Goal: Task Accomplishment & Management: Use online tool/utility

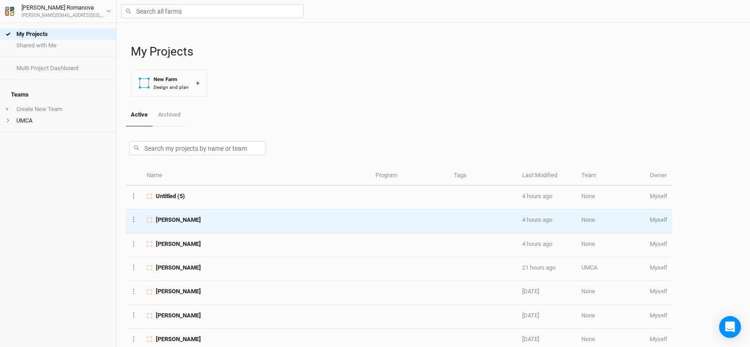
click at [175, 219] on span "[PERSON_NAME]" at bounding box center [178, 220] width 45 height 8
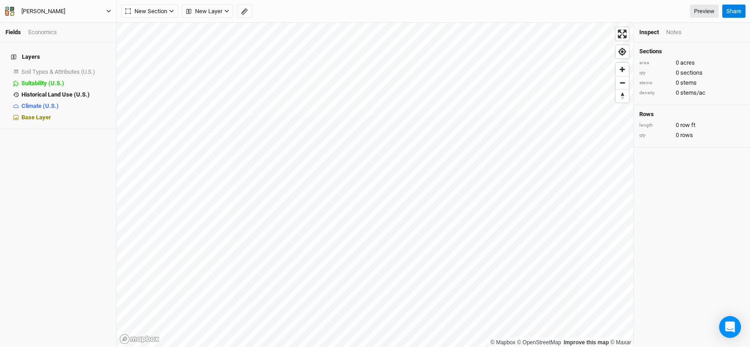
click at [52, 13] on div "[PERSON_NAME]" at bounding box center [43, 11] width 44 height 9
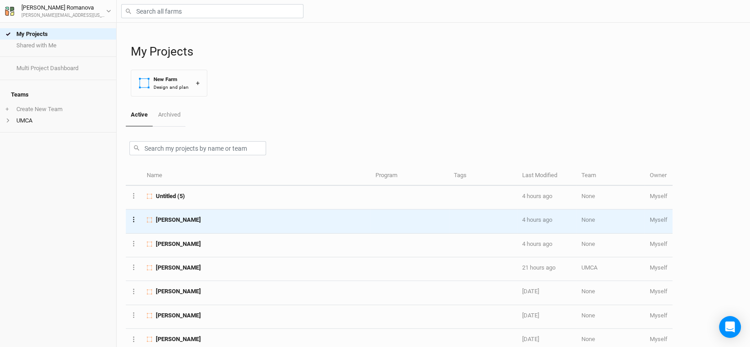
click at [134, 220] on icon "Layer 1" at bounding box center [133, 219] width 1 height 5
click at [156, 279] on button "Archive Farm" at bounding box center [168, 286] width 74 height 14
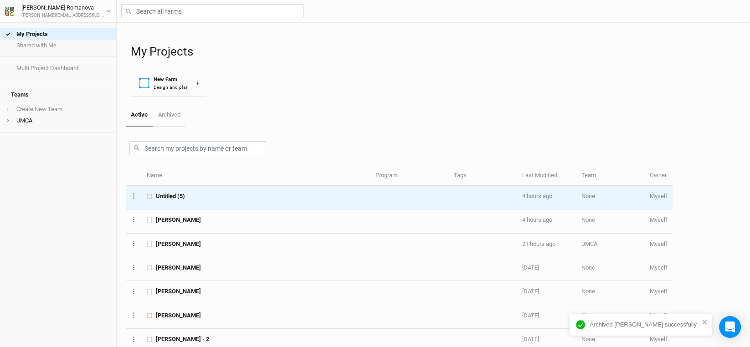
click at [184, 192] on span "Untitled (5)" at bounding box center [170, 196] width 29 height 8
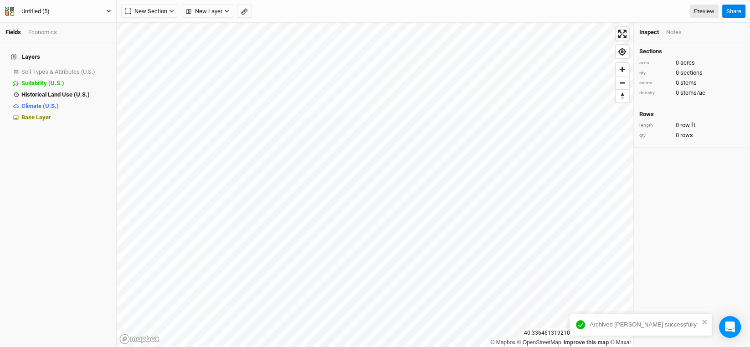
click at [45, 7] on div "Untitled (5)" at bounding box center [35, 11] width 28 height 9
type input "[PERSON_NAME]"
click at [34, 200] on div "Layers Soil Types & Attributes (U.S.) show Suitability (U.S.) hide Historical L…" at bounding box center [58, 194] width 116 height 305
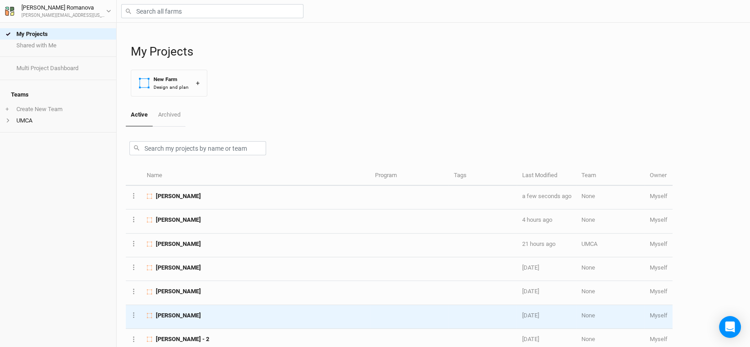
click at [171, 314] on span "[PERSON_NAME]" at bounding box center [178, 316] width 45 height 8
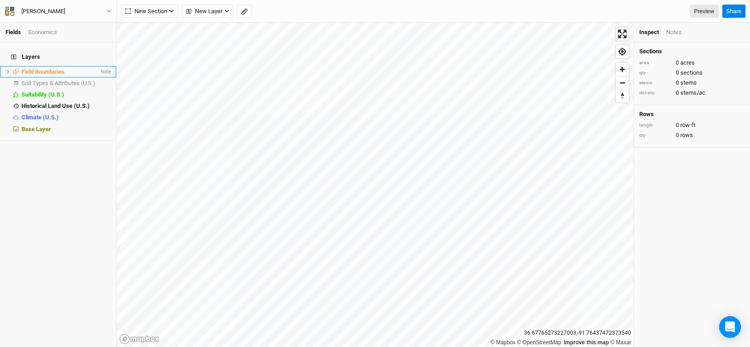
click at [6, 71] on li "Field Boundaries hide" at bounding box center [58, 71] width 116 height 11
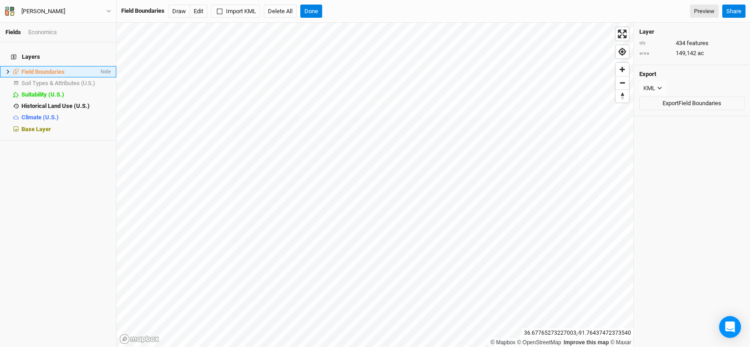
click at [6, 69] on icon at bounding box center [7, 71] width 5 height 5
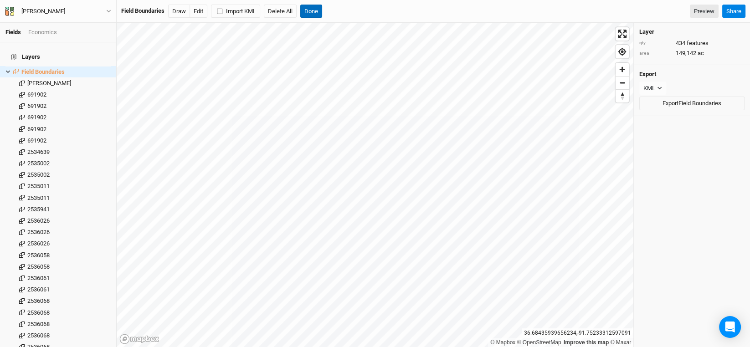
click at [312, 11] on button "Done" at bounding box center [311, 12] width 22 height 14
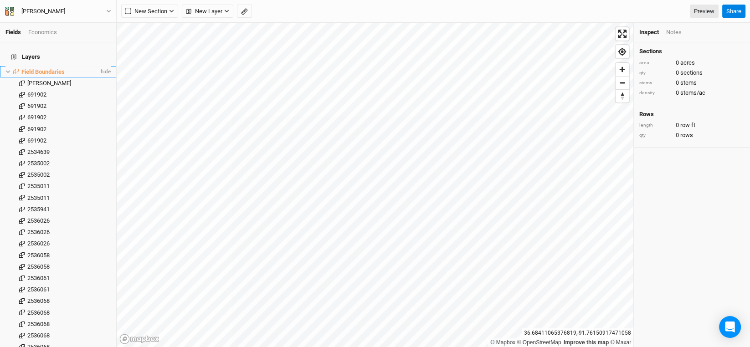
click at [7, 71] on icon at bounding box center [8, 72] width 4 height 3
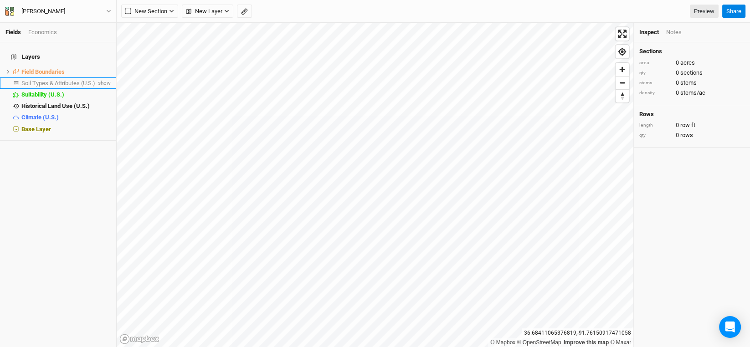
click at [72, 80] on span "Soil Types & Attributes (U.S.)" at bounding box center [58, 83] width 74 height 7
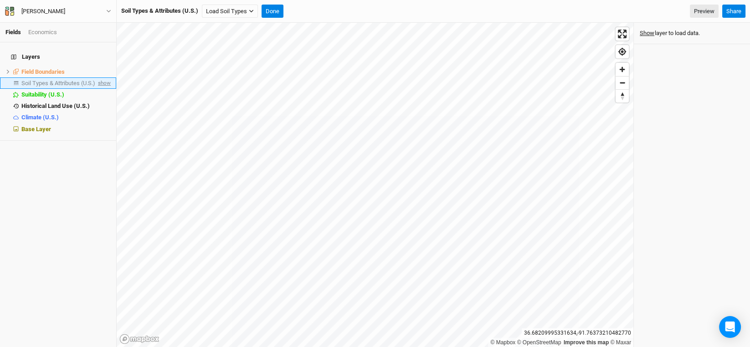
click at [103, 77] on span "show" at bounding box center [103, 82] width 15 height 11
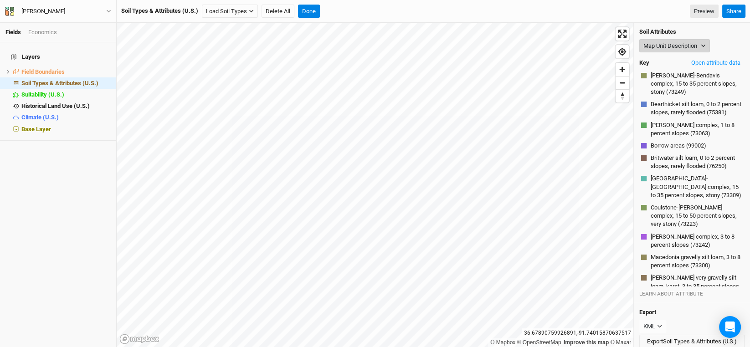
click at [704, 50] on button "Map Unit Description" at bounding box center [674, 46] width 71 height 14
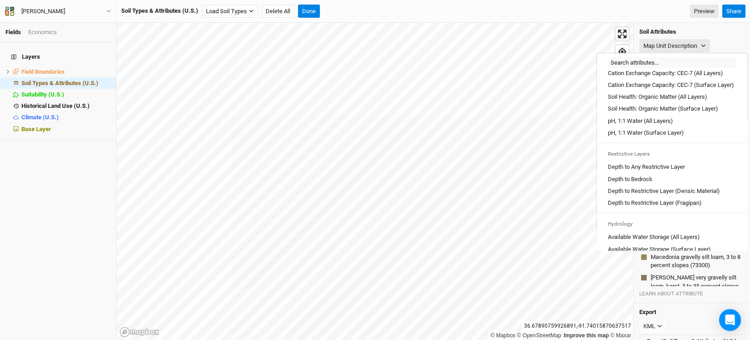
scroll to position [182, 0]
click at [678, 171] on Layer "Depth to Any Restrictive Layer" at bounding box center [646, 167] width 77 height 8
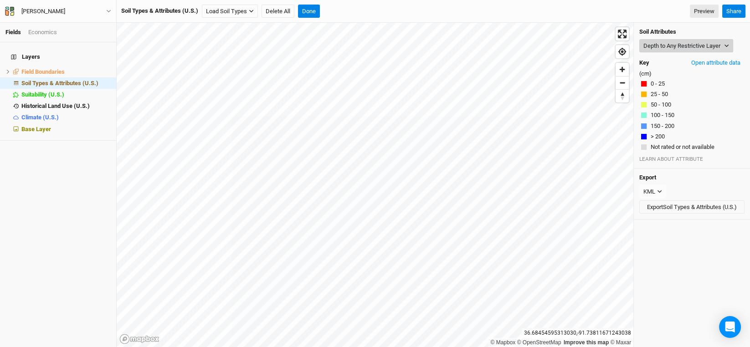
click at [708, 42] on button "Depth to Any Restrictive Layer" at bounding box center [686, 46] width 94 height 14
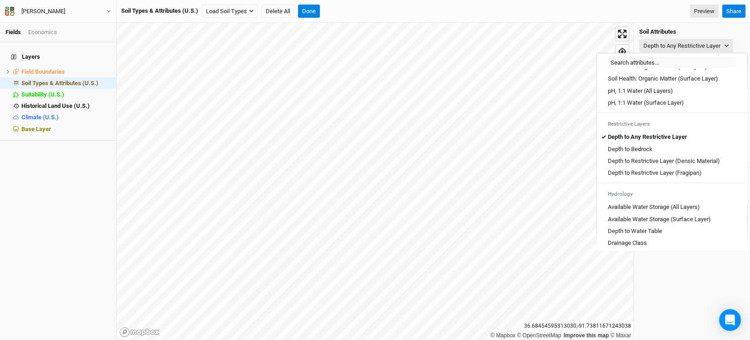
scroll to position [228, 0]
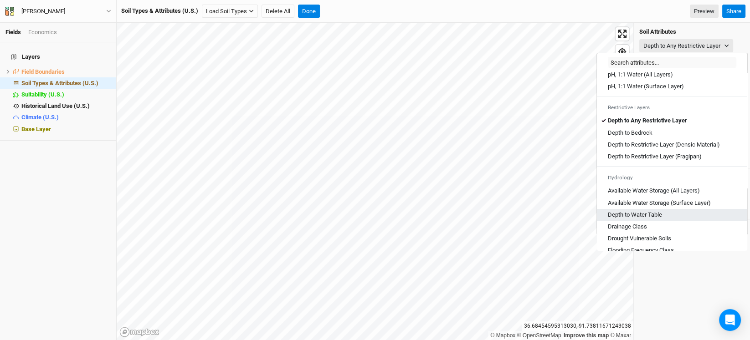
click at [663, 219] on div "Depth to Water Table" at bounding box center [672, 215] width 128 height 8
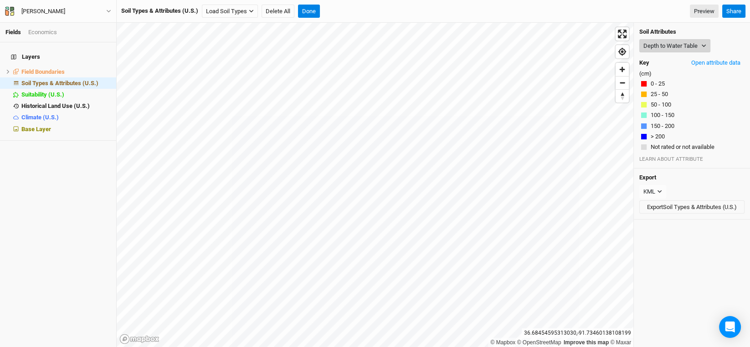
click at [702, 47] on icon "button" at bounding box center [703, 45] width 5 height 5
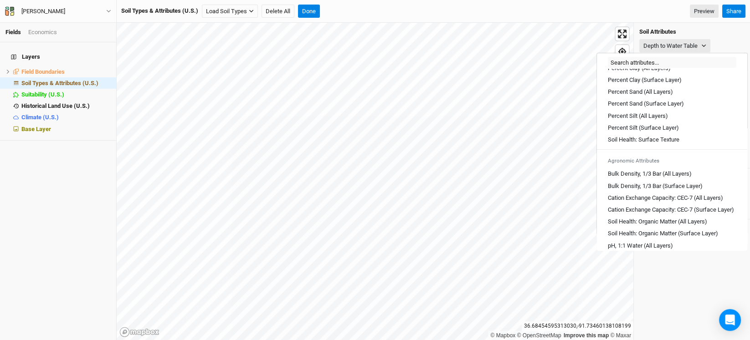
scroll to position [318, 0]
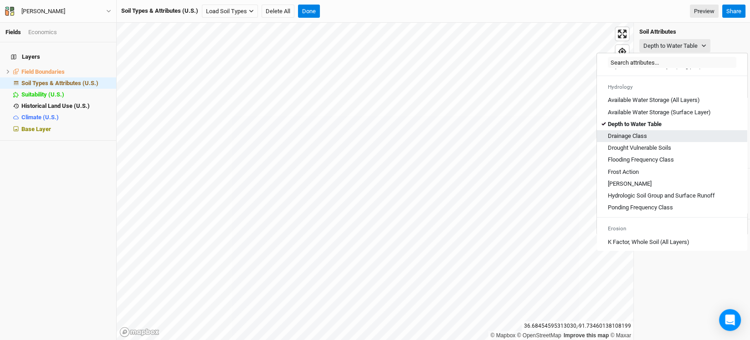
click at [645, 140] on Class "Drainage Class" at bounding box center [627, 136] width 39 height 8
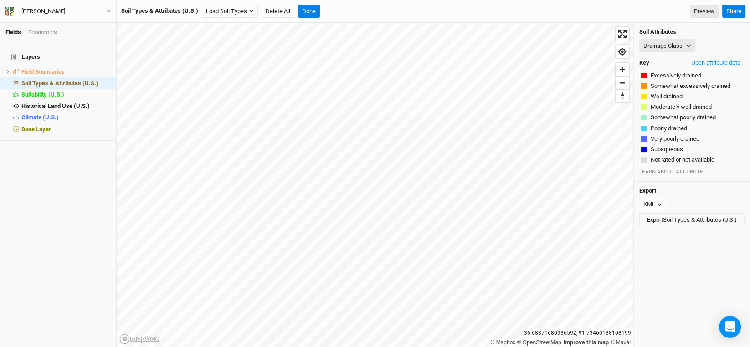
click at [693, 37] on div "Soil Attributes Drainage Class Map Unit Description Minor Components Physical S…" at bounding box center [692, 102] width 116 height 159
click at [689, 42] on button "Drainage Class" at bounding box center [667, 46] width 56 height 14
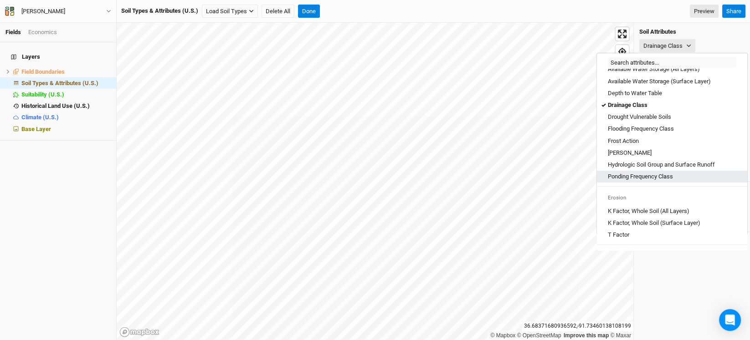
scroll to position [364, 0]
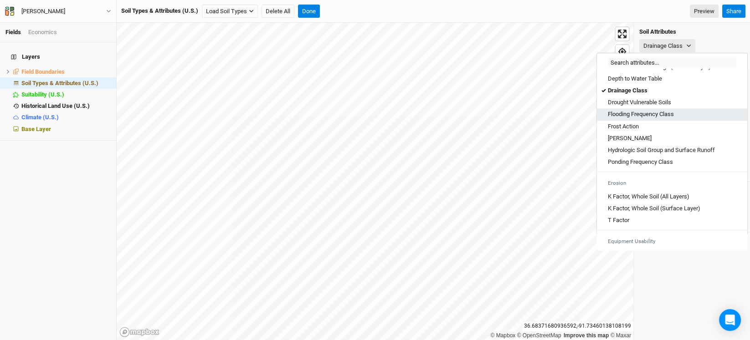
click at [658, 118] on Class "Flooding Frequency Class" at bounding box center [641, 114] width 66 height 8
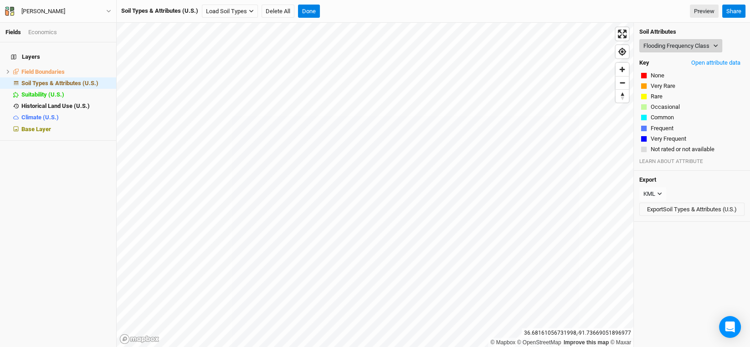
drag, startPoint x: 717, startPoint y: 42, endPoint x: 718, endPoint y: 51, distance: 9.7
click at [717, 42] on button "Flooding Frequency Class" at bounding box center [680, 46] width 83 height 14
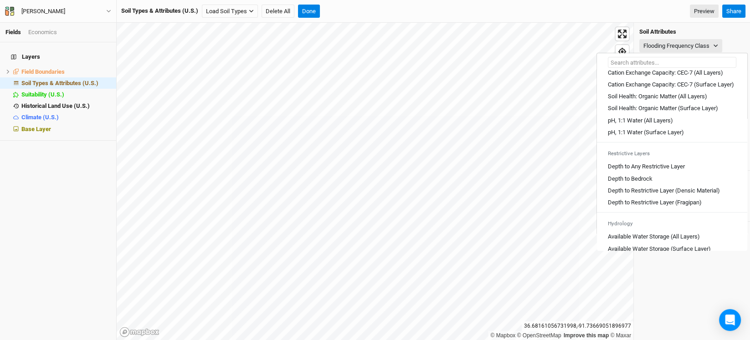
scroll to position [273, 0]
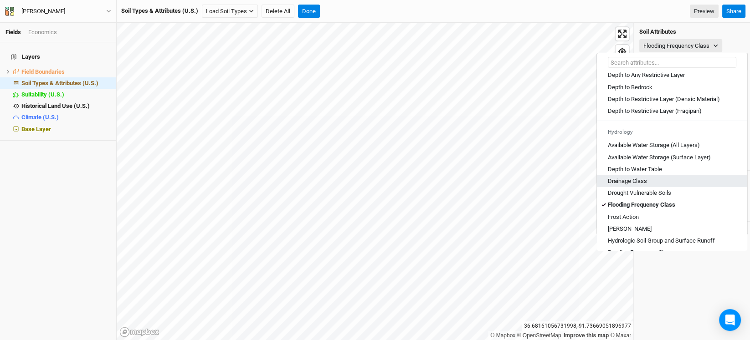
click at [617, 185] on Class "Drainage Class" at bounding box center [627, 181] width 39 height 8
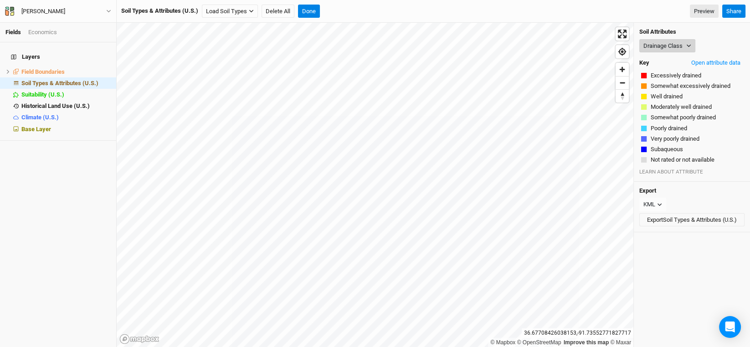
click at [687, 48] on icon "button" at bounding box center [688, 45] width 5 height 5
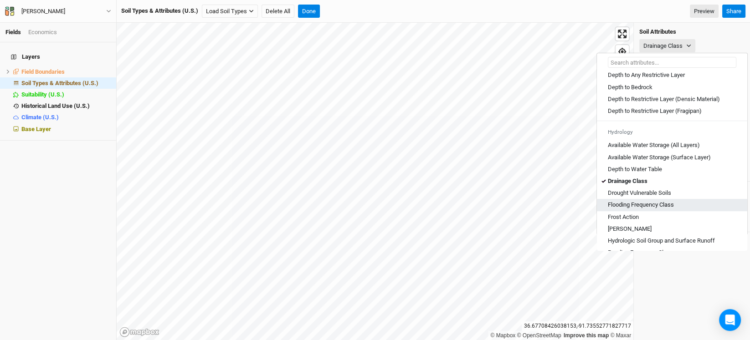
click at [663, 209] on Class "Flooding Frequency Class" at bounding box center [641, 205] width 66 height 8
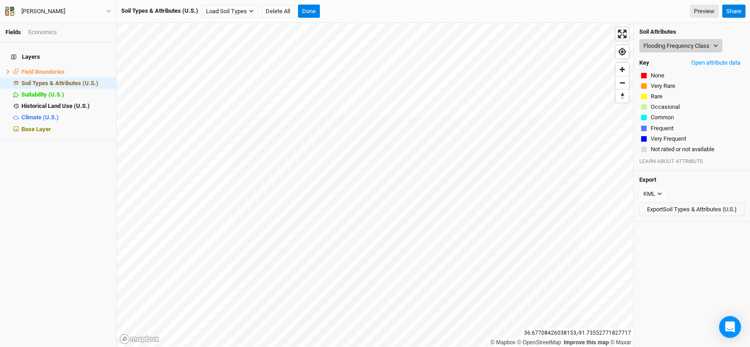
click at [716, 39] on button "Flooding Frequency Class" at bounding box center [680, 46] width 83 height 14
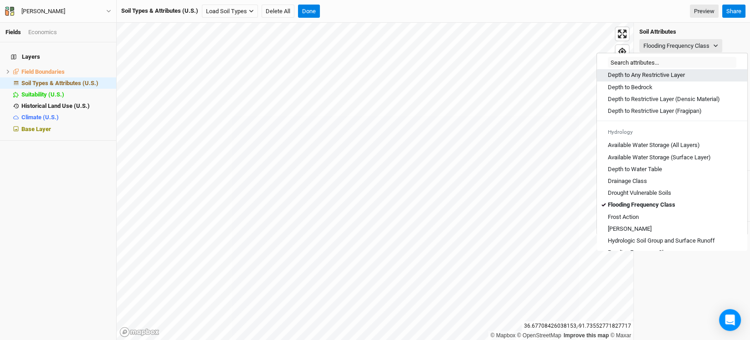
click at [681, 79] on Layer "Depth to Any Restrictive Layer" at bounding box center [646, 75] width 77 height 8
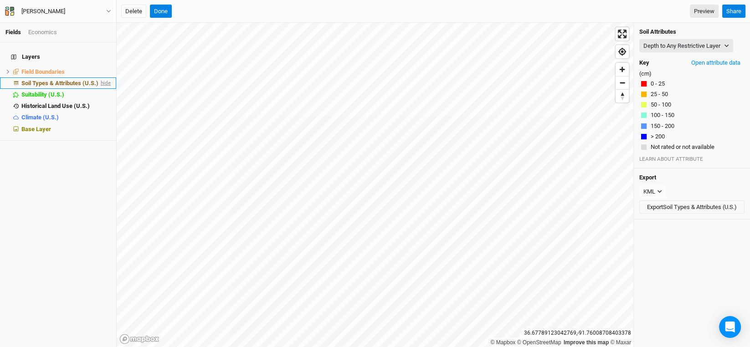
click at [99, 77] on span "hide" at bounding box center [105, 82] width 12 height 11
click at [96, 77] on span "show" at bounding box center [103, 82] width 15 height 11
click at [99, 77] on span "hide" at bounding box center [105, 82] width 12 height 11
click at [727, 43] on icon "button" at bounding box center [726, 45] width 5 height 5
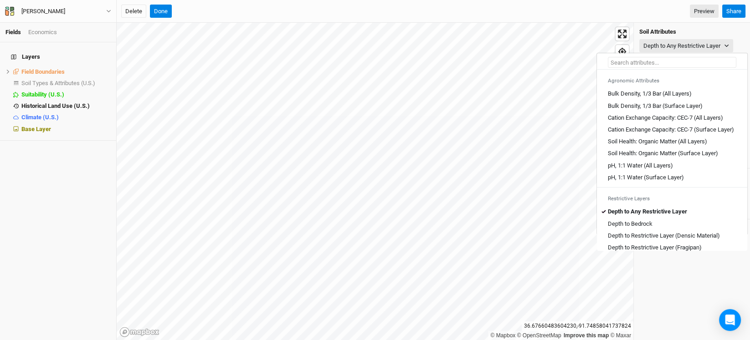
scroll to position [136, 0]
click at [643, 170] on Layers\) "pH, 1:1 Water (All Layers)" at bounding box center [640, 166] width 65 height 8
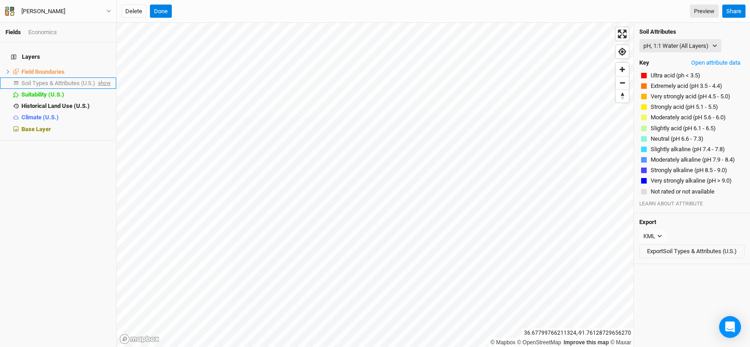
click at [96, 77] on span "show" at bounding box center [103, 82] width 15 height 11
click at [716, 41] on button "pH, 1:1 Water (All Layers)" at bounding box center [680, 46] width 82 height 14
click at [719, 41] on button "pH, 1:1 Water (All Layers)" at bounding box center [680, 46] width 82 height 14
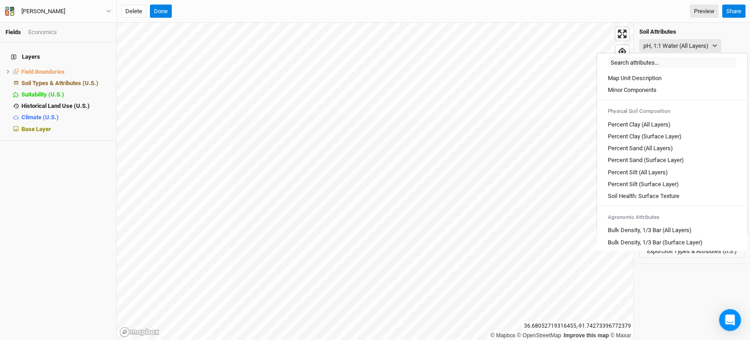
click at [518, 8] on div "Delete Done Preview" at bounding box center [419, 12] width 597 height 14
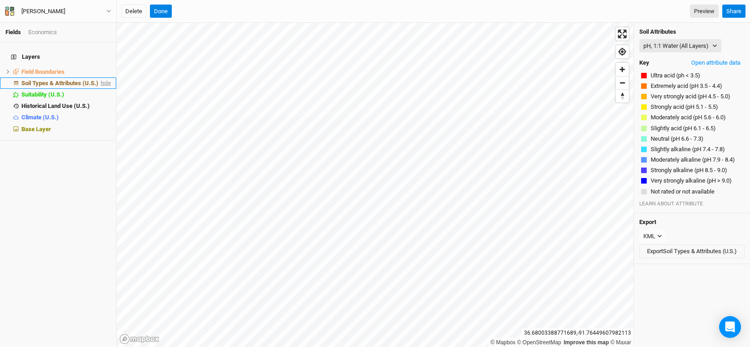
click at [99, 77] on span "hide" at bounding box center [105, 82] width 12 height 11
click at [717, 45] on icon "button" at bounding box center [714, 45] width 5 height 5
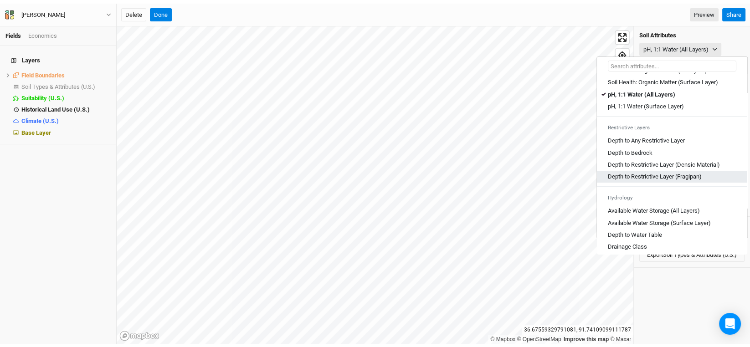
scroll to position [228, 0]
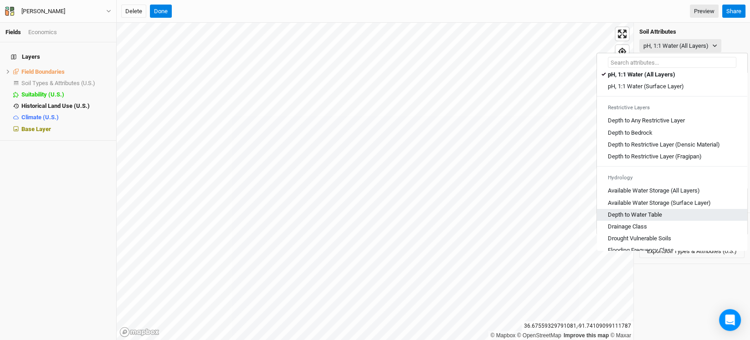
click at [651, 219] on Table "Depth to Water Table" at bounding box center [635, 215] width 54 height 8
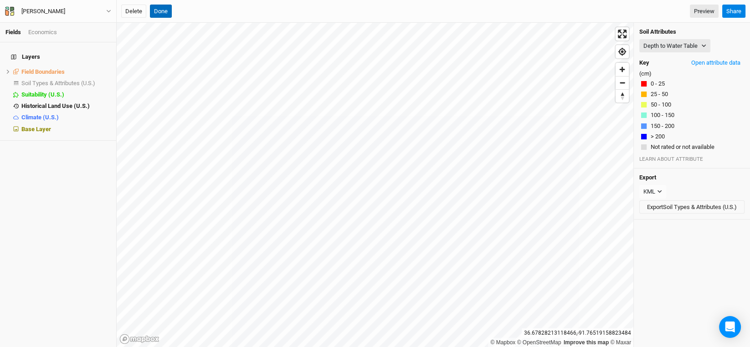
click at [156, 12] on button "Done" at bounding box center [161, 12] width 22 height 14
click at [308, 9] on button "Done" at bounding box center [309, 12] width 22 height 14
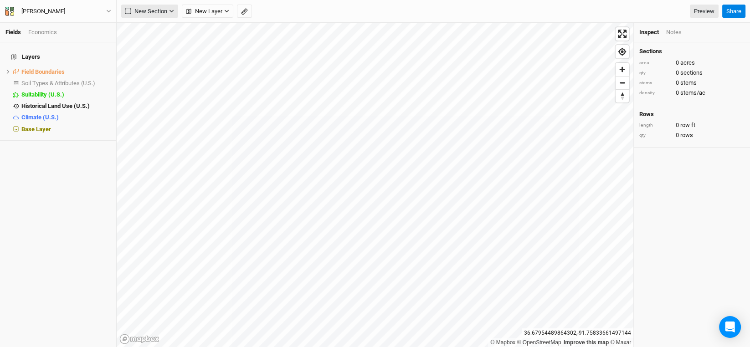
click at [170, 11] on icon "button" at bounding box center [171, 11] width 5 height 5
click at [149, 27] on div "Grid" at bounding box center [148, 30] width 14 height 10
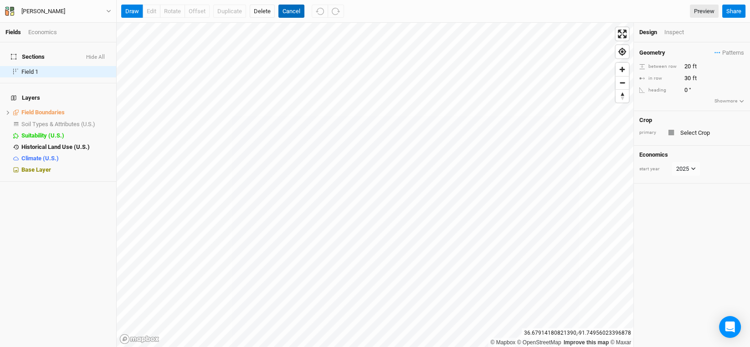
click at [294, 14] on button "Cancel" at bounding box center [291, 12] width 26 height 14
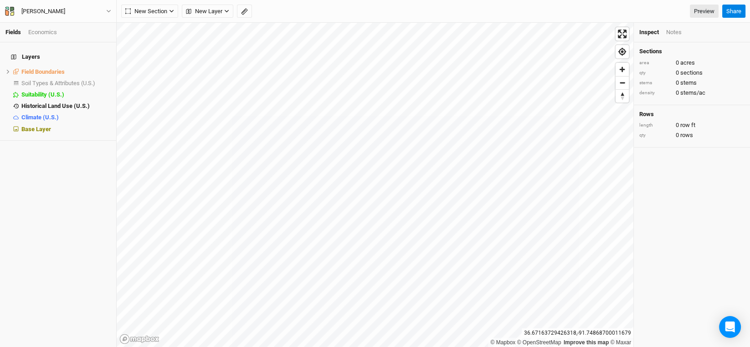
click at [432, 347] on html "Fields Economics Layers Field Boundaries hide Soil Types & Attributes (U.S.) sh…" at bounding box center [375, 173] width 750 height 347
drag, startPoint x: 100, startPoint y: 319, endPoint x: 111, endPoint y: 310, distance: 13.9
click at [100, 319] on div "Layers Field Boundaries hide Soil Types & Attributes (U.S.) show Suitability (U…" at bounding box center [58, 194] width 116 height 305
click at [168, 11] on button "New Section" at bounding box center [149, 12] width 57 height 14
click at [150, 43] on div "Line" at bounding box center [148, 44] width 14 height 10
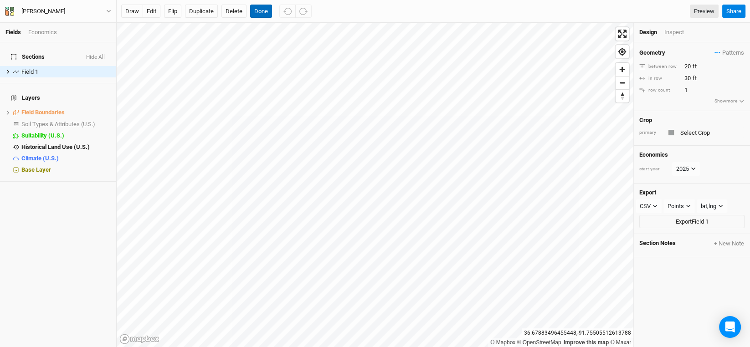
click at [258, 9] on button "Done" at bounding box center [261, 12] width 22 height 14
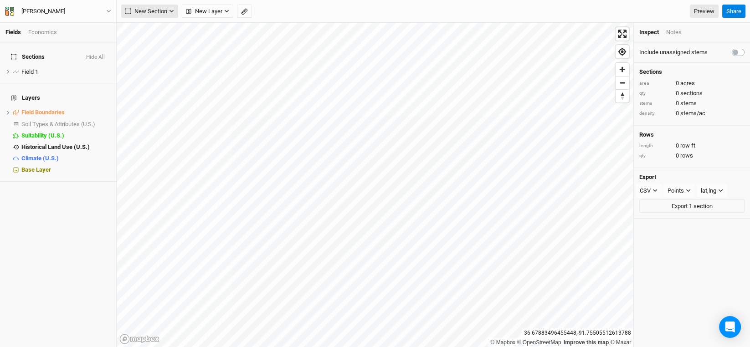
click at [169, 12] on icon "button" at bounding box center [171, 11] width 5 height 5
click at [150, 42] on div "Line" at bounding box center [148, 44] width 14 height 10
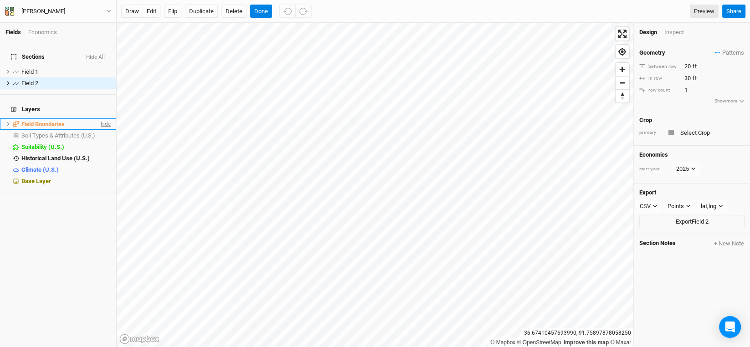
click at [100, 118] on span "hide" at bounding box center [105, 123] width 12 height 11
click at [100, 118] on span "show" at bounding box center [103, 123] width 15 height 11
click at [100, 118] on span "hide" at bounding box center [105, 123] width 12 height 11
click at [130, 11] on button "draw" at bounding box center [132, 12] width 22 height 14
click at [258, 11] on button "Done" at bounding box center [261, 12] width 22 height 14
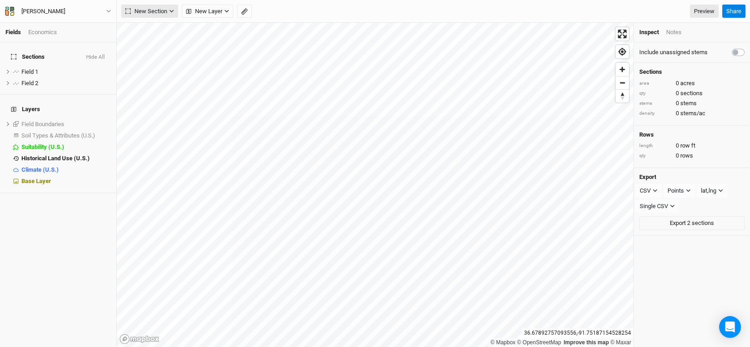
click at [167, 10] on span "New Section" at bounding box center [146, 11] width 42 height 9
click at [145, 39] on div "Line" at bounding box center [148, 44] width 14 height 10
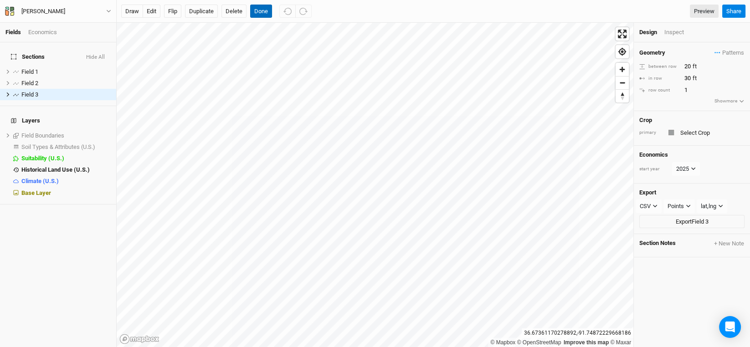
click at [262, 12] on button "Done" at bounding box center [261, 12] width 22 height 14
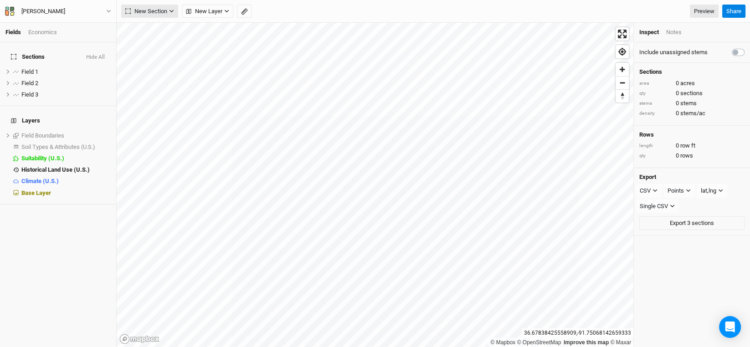
click at [149, 10] on span "New Section" at bounding box center [146, 11] width 42 height 9
click at [155, 28] on button "Grid" at bounding box center [158, 30] width 72 height 14
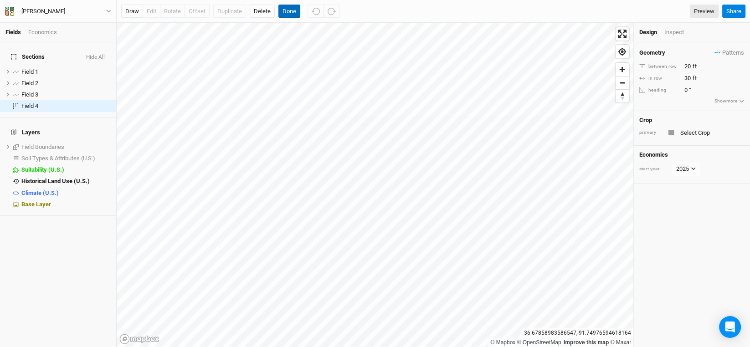
click at [287, 6] on button "Done" at bounding box center [289, 12] width 22 height 14
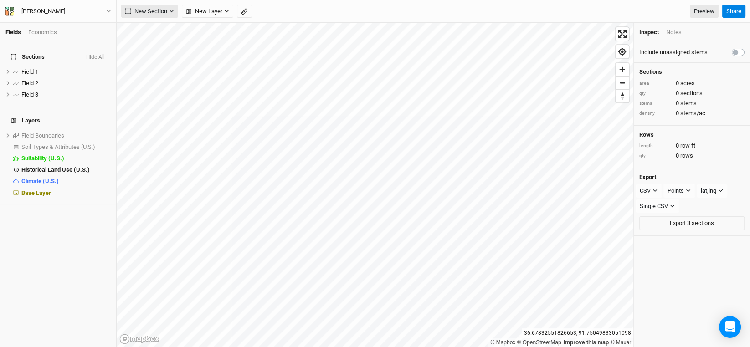
click at [160, 10] on span "New Section" at bounding box center [146, 11] width 42 height 9
click at [159, 26] on button "Grid" at bounding box center [158, 30] width 72 height 14
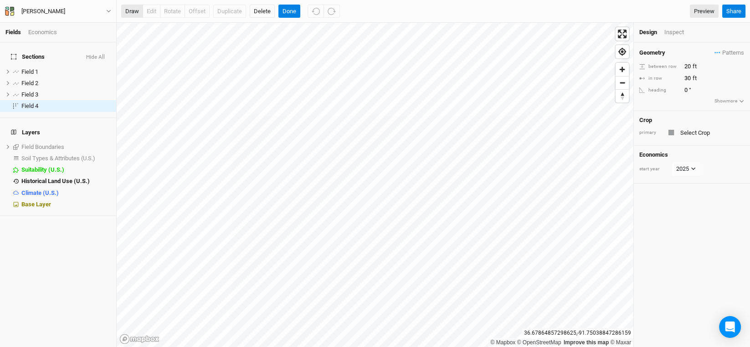
click at [130, 12] on button "draw" at bounding box center [132, 12] width 22 height 14
click at [287, 12] on button "Done" at bounding box center [289, 12] width 22 height 14
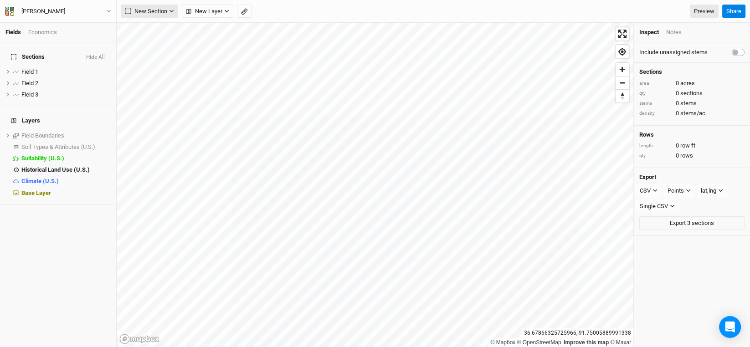
click at [165, 12] on span "New Section" at bounding box center [146, 11] width 42 height 9
click at [153, 41] on div "Line" at bounding box center [148, 44] width 14 height 10
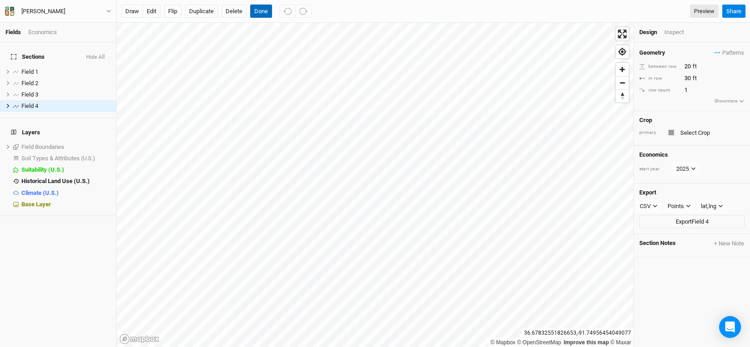
click at [268, 10] on button "Done" at bounding box center [261, 12] width 22 height 14
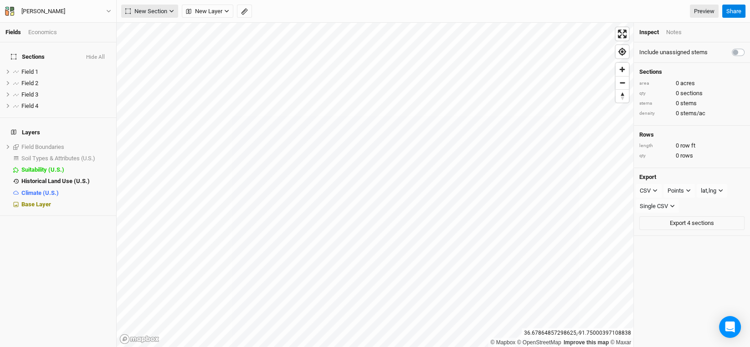
click at [162, 11] on span "New Section" at bounding box center [146, 11] width 42 height 9
click at [147, 45] on div "Line" at bounding box center [148, 44] width 14 height 10
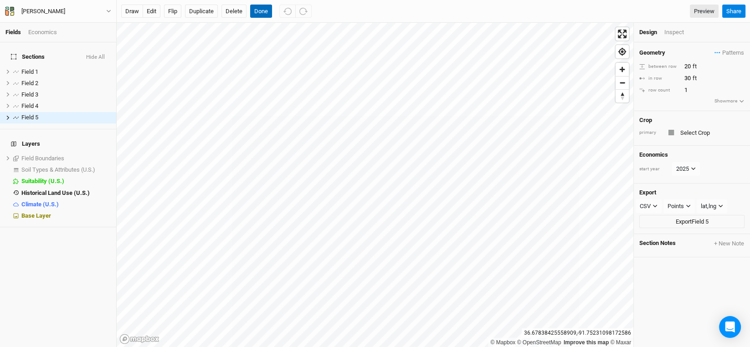
click at [264, 12] on button "Done" at bounding box center [261, 12] width 22 height 14
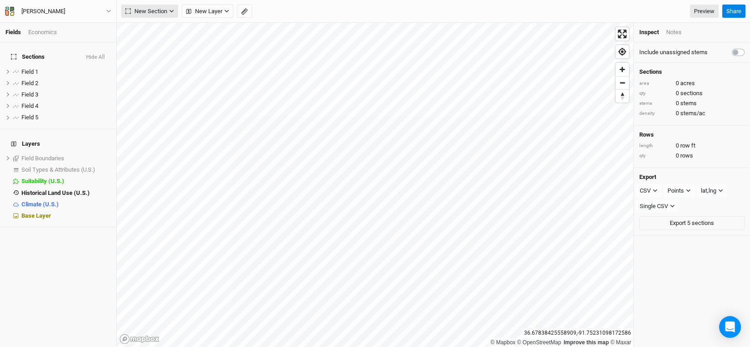
click at [152, 7] on span "New Section" at bounding box center [146, 11] width 42 height 9
click at [153, 42] on div "Line" at bounding box center [148, 44] width 14 height 10
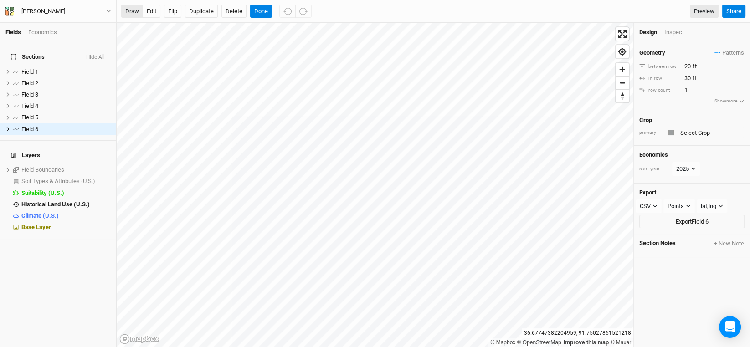
click at [134, 11] on button "draw" at bounding box center [132, 12] width 22 height 14
click at [254, 8] on button "Done" at bounding box center [261, 12] width 22 height 14
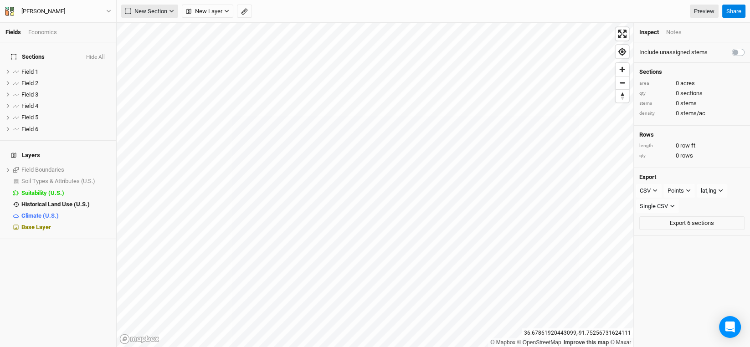
click at [151, 10] on span "New Section" at bounding box center [146, 11] width 42 height 9
click at [152, 46] on div "Line" at bounding box center [148, 44] width 14 height 10
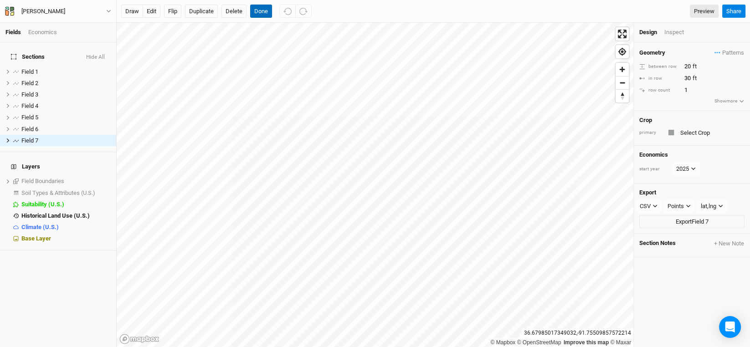
click at [261, 10] on button "Done" at bounding box center [261, 12] width 22 height 14
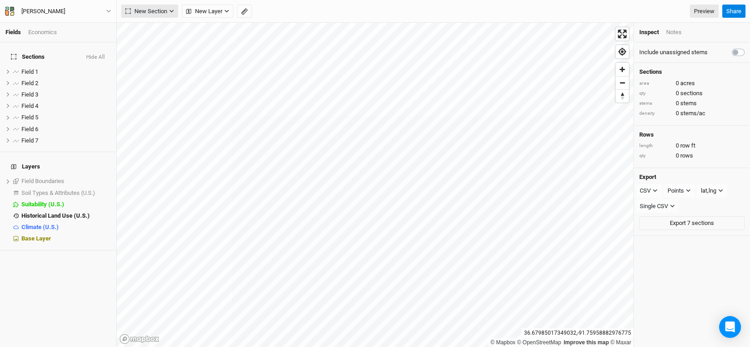
click at [171, 13] on icon "button" at bounding box center [171, 11] width 5 height 5
click at [152, 41] on div "Line" at bounding box center [148, 44] width 14 height 10
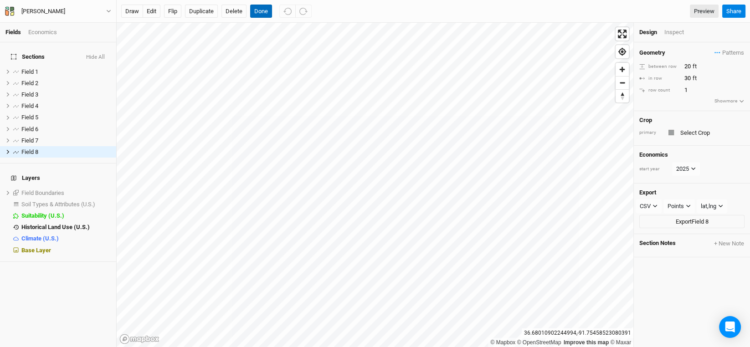
click at [256, 9] on button "Done" at bounding box center [261, 12] width 22 height 14
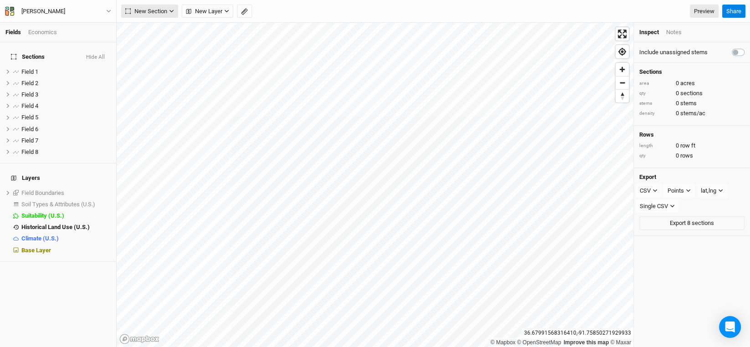
click at [169, 12] on icon "button" at bounding box center [171, 11] width 5 height 5
click at [151, 41] on div "Line" at bounding box center [148, 44] width 14 height 10
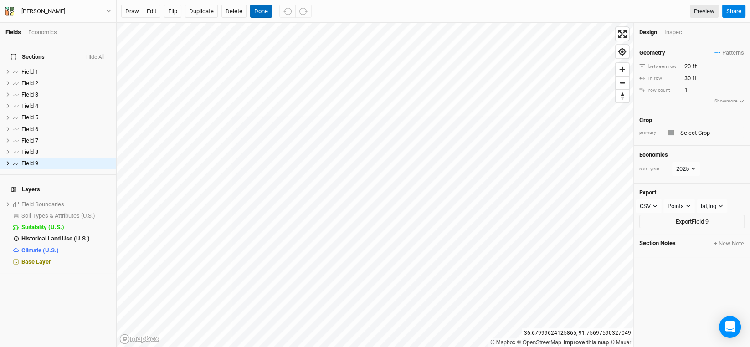
drag, startPoint x: 266, startPoint y: 9, endPoint x: 123, endPoint y: 1, distance: 142.4
click at [266, 9] on button "Done" at bounding box center [261, 12] width 22 height 14
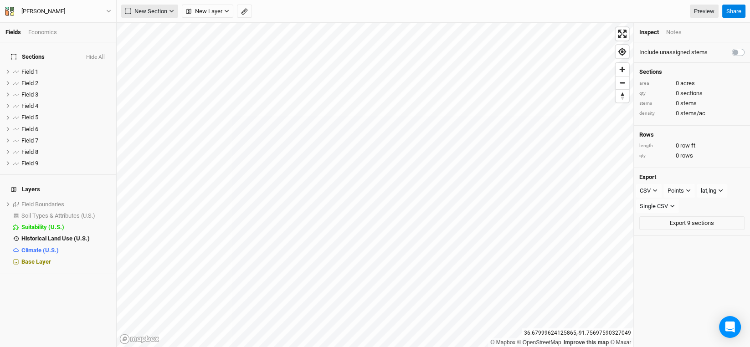
click at [168, 11] on button "New Section" at bounding box center [149, 12] width 57 height 14
click at [150, 43] on div "Line" at bounding box center [148, 44] width 14 height 10
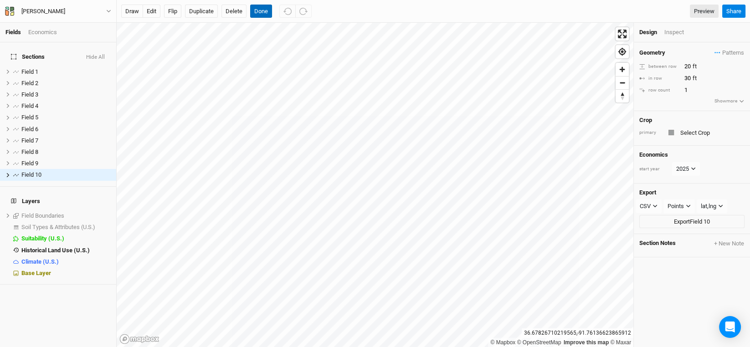
click at [257, 13] on button "Done" at bounding box center [261, 12] width 22 height 14
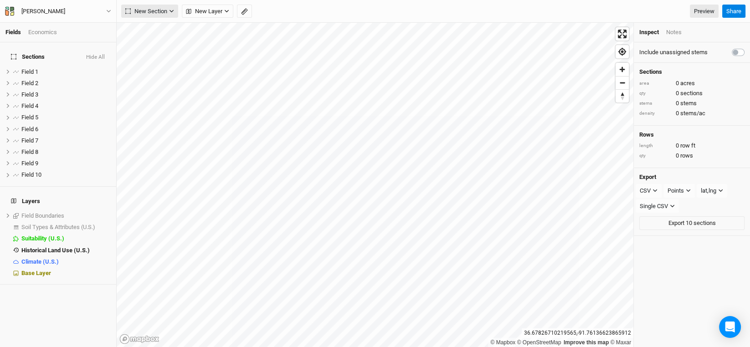
click at [168, 12] on button "New Section" at bounding box center [149, 12] width 57 height 14
click at [149, 30] on div "Grid" at bounding box center [148, 30] width 14 height 10
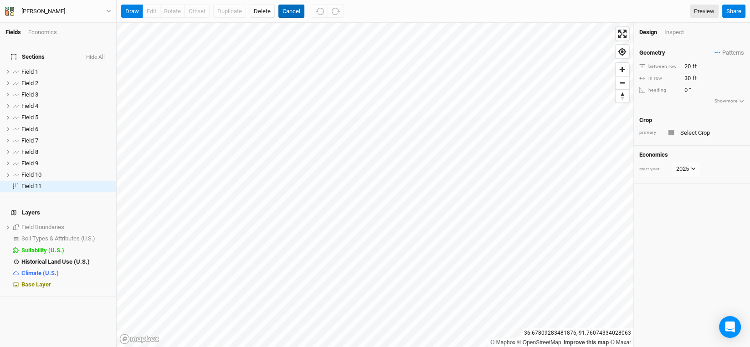
drag, startPoint x: 295, startPoint y: 10, endPoint x: 278, endPoint y: 10, distance: 16.9
click at [295, 10] on button "Cancel" at bounding box center [291, 12] width 26 height 14
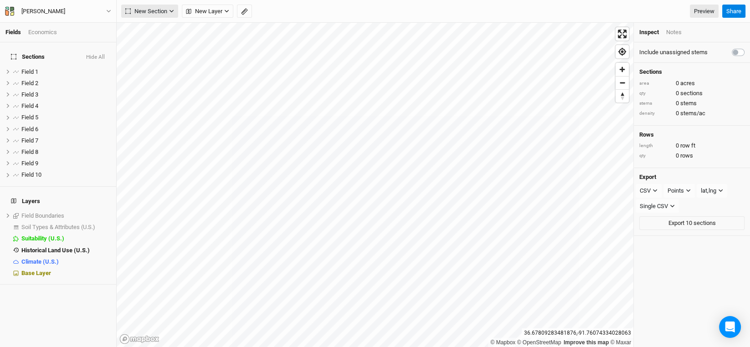
click at [163, 10] on span "New Section" at bounding box center [146, 11] width 42 height 9
click at [154, 41] on div "Line" at bounding box center [148, 44] width 14 height 10
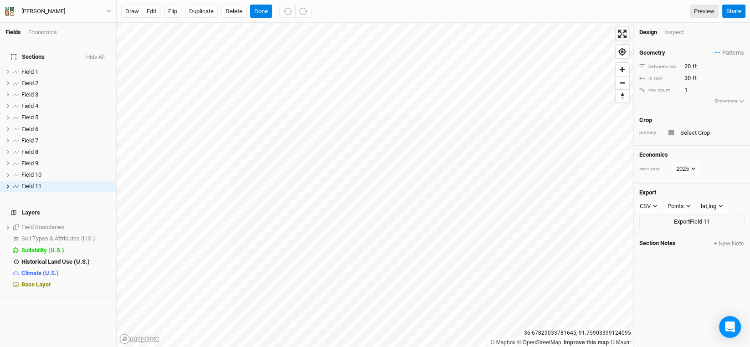
click at [264, 3] on div "draw edit Flip Duplicate Delete Done Preview Share" at bounding box center [433, 11] width 633 height 23
click at [262, 8] on button "Done" at bounding box center [261, 12] width 22 height 14
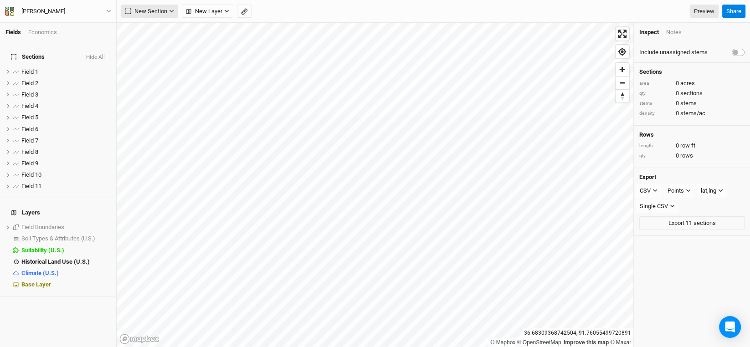
click at [170, 11] on icon "button" at bounding box center [171, 11] width 5 height 5
click at [145, 44] on div "Line" at bounding box center [148, 44] width 14 height 10
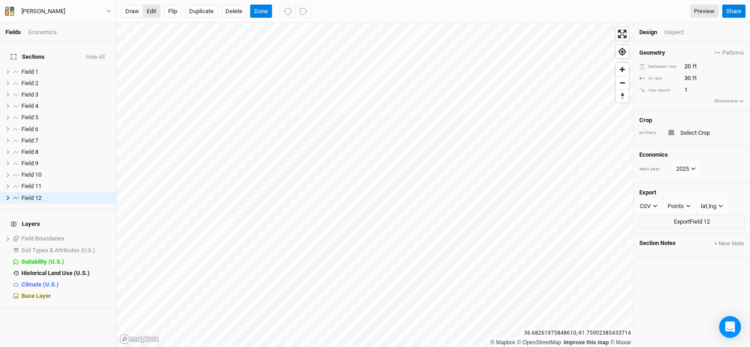
click at [159, 10] on button "edit" at bounding box center [152, 12] width 18 height 14
click at [146, 10] on button "edit" at bounding box center [152, 12] width 18 height 14
click at [236, 10] on button "Delete" at bounding box center [233, 12] width 25 height 14
drag, startPoint x: 285, startPoint y: 10, endPoint x: 217, endPoint y: 19, distance: 68.9
click at [283, 10] on button "Confirm" at bounding box center [271, 12] width 28 height 14
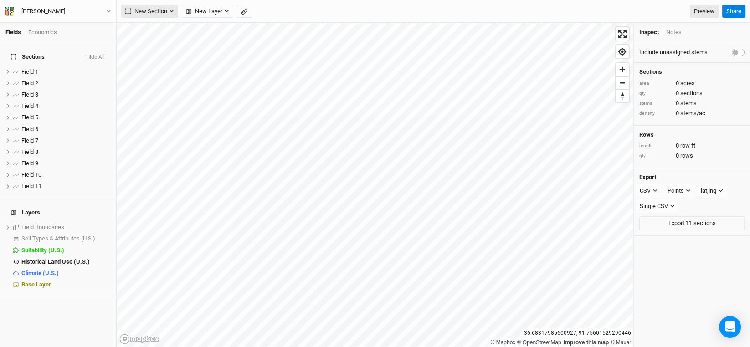
click at [169, 10] on icon "button" at bounding box center [171, 11] width 5 height 5
click at [155, 42] on button "Line" at bounding box center [158, 44] width 72 height 14
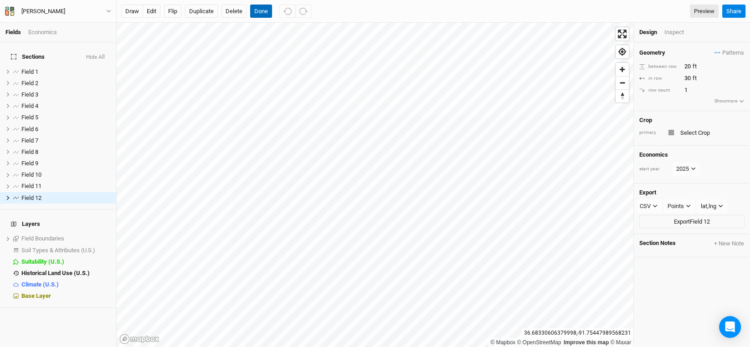
click at [261, 8] on button "Done" at bounding box center [261, 12] width 22 height 14
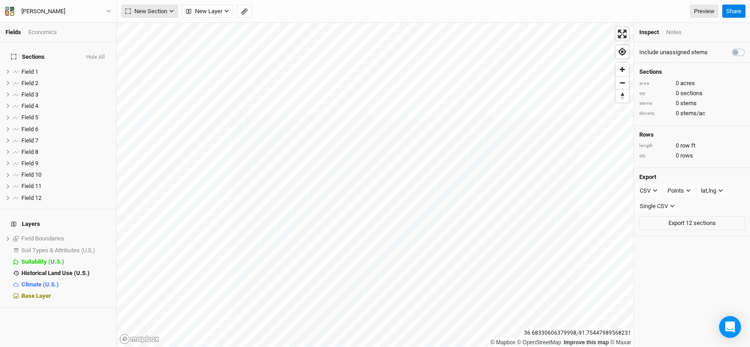
click at [172, 7] on button "New Section" at bounding box center [149, 12] width 57 height 14
click at [147, 42] on div "Line" at bounding box center [148, 44] width 14 height 10
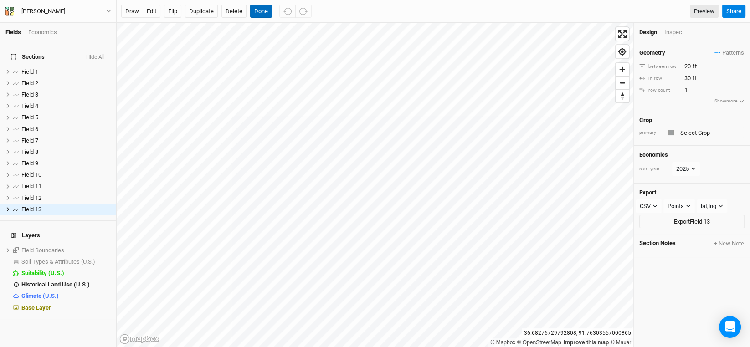
click at [263, 10] on button "Done" at bounding box center [261, 12] width 22 height 14
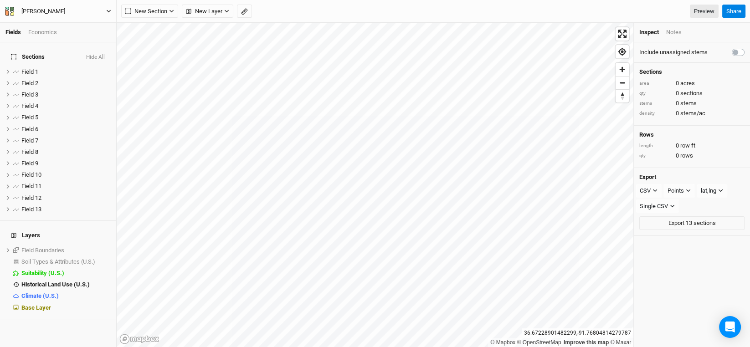
click at [105, 10] on button "[PERSON_NAME]" at bounding box center [58, 11] width 107 height 10
click at [50, 23] on button "Back" at bounding box center [75, 25] width 72 height 12
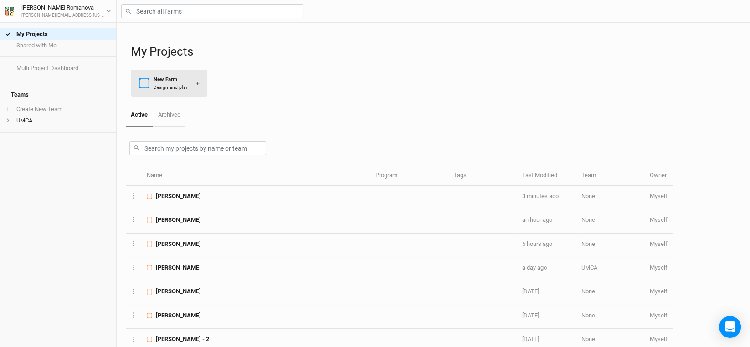
click at [172, 85] on div "Design and plan" at bounding box center [171, 87] width 35 height 7
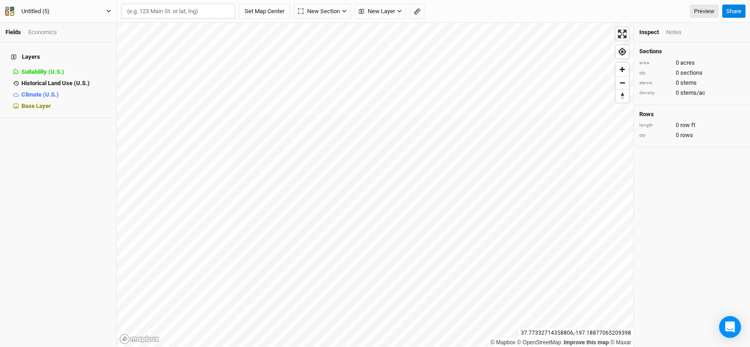
click at [46, 15] on div "Untitled (5)" at bounding box center [35, 11] width 28 height 9
type input "[PERSON_NAME]"
click at [158, 9] on input "text" at bounding box center [178, 11] width 114 height 15
paste input "38.346085, -93.691252"
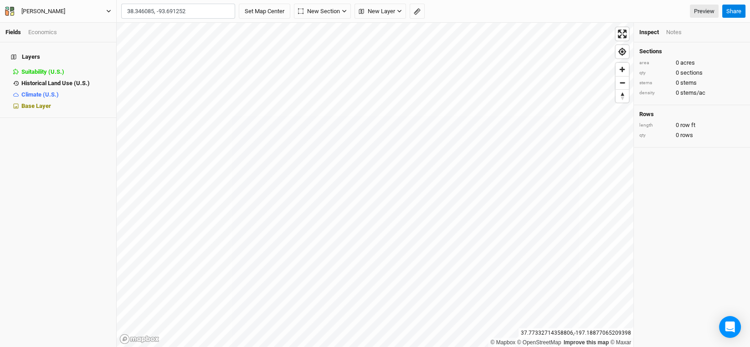
type input "38.346085, -93.691252"
click at [239, 4] on button "Set Map Center" at bounding box center [264, 11] width 51 height 15
click at [318, 12] on div "New Section Grid Line Keyline Beta Upload New Layer Custom Contours Roads Utili…" at bounding box center [419, 12] width 597 height 14
click at [40, 33] on div "Economics" at bounding box center [42, 32] width 29 height 8
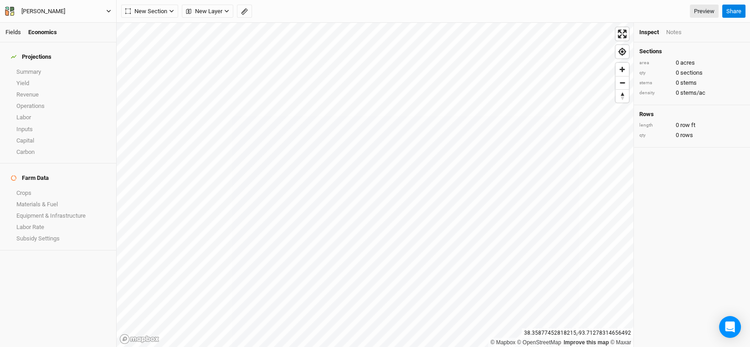
click at [15, 31] on link "Fields" at bounding box center [12, 32] width 15 height 7
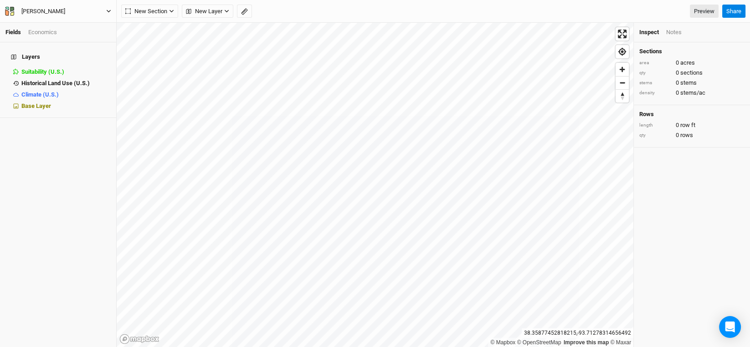
click at [42, 13] on div "[PERSON_NAME]" at bounding box center [43, 11] width 44 height 9
click at [65, 34] on button "Project Settings" at bounding box center [75, 37] width 72 height 12
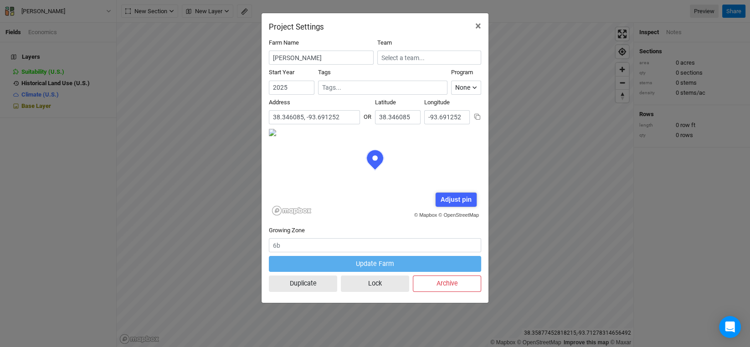
scroll to position [45, 106]
click at [345, 118] on input "38.346085, -93.691252" at bounding box center [314, 117] width 91 height 14
paste input "[STREET_ADDRESS][PERSON_NAME]"
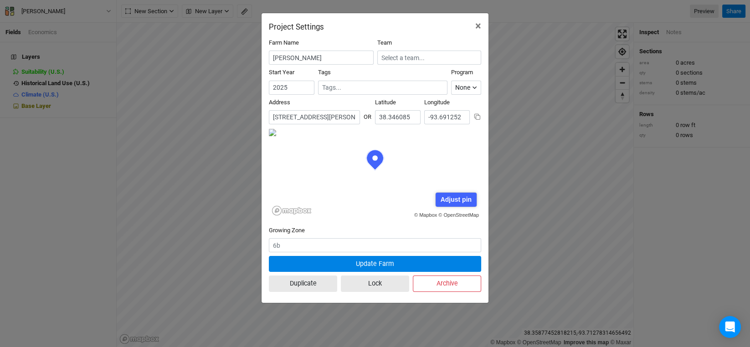
scroll to position [0, 19]
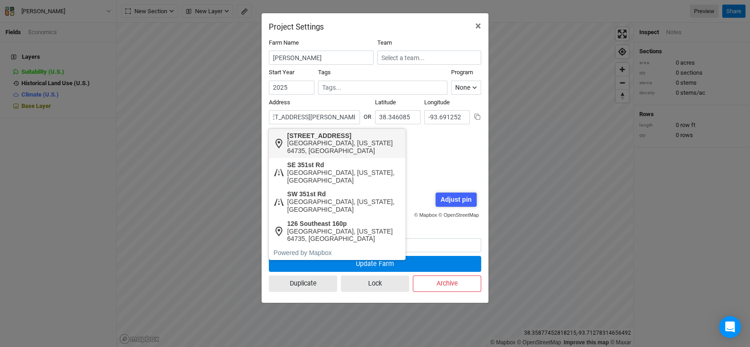
click at [346, 137] on div "[STREET_ADDRESS]" at bounding box center [343, 136] width 113 height 8
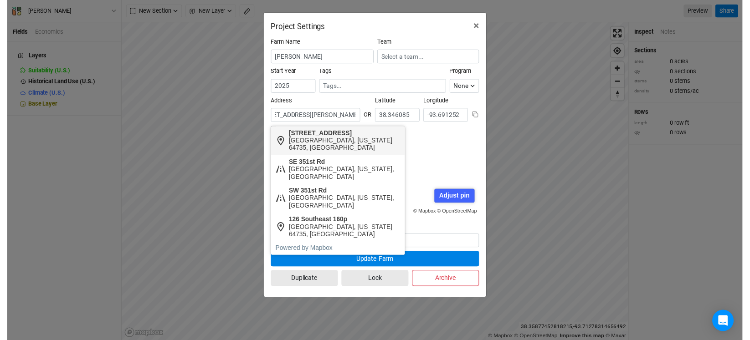
scroll to position [0, 0]
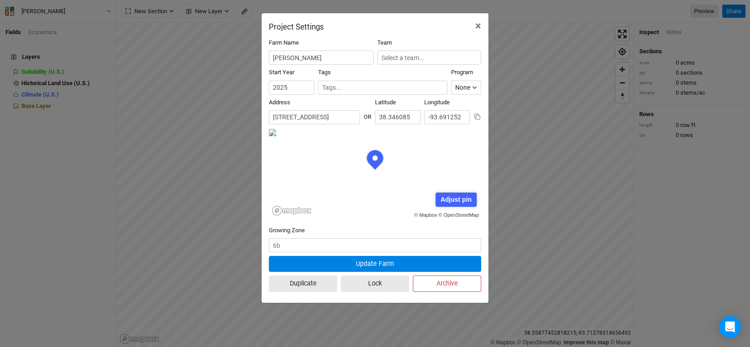
type input "[STREET_ADDRESS][US_STATE]"
type input "38.345247"
type input "-93.690912"
click at [451, 203] on div "Adjust pin" at bounding box center [456, 200] width 41 height 14
click at [431, 202] on div "Save" at bounding box center [428, 200] width 25 height 14
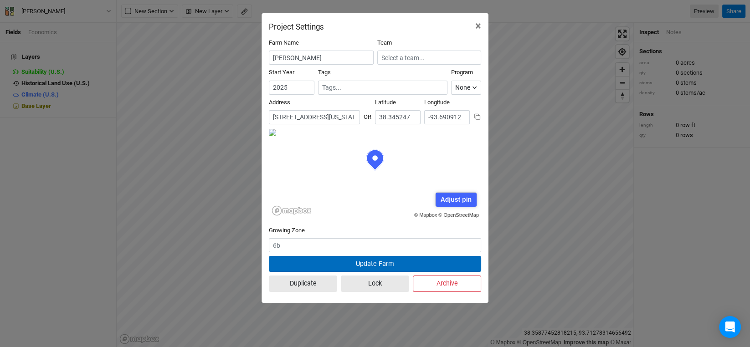
click at [373, 263] on button "Update Farm" at bounding box center [375, 264] width 212 height 16
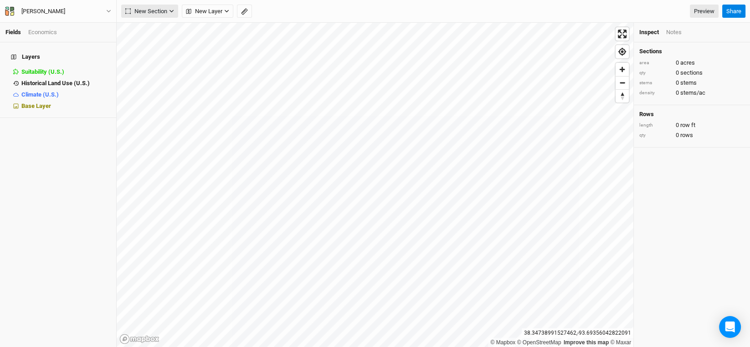
click at [164, 14] on span "New Section" at bounding box center [146, 11] width 42 height 9
click at [209, 11] on span "New Layer" at bounding box center [204, 11] width 36 height 9
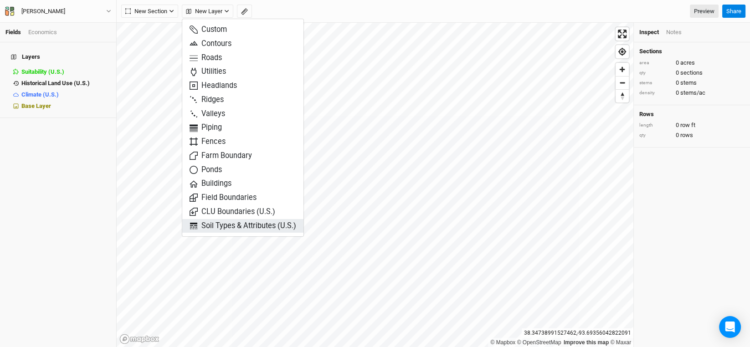
click at [237, 224] on span "Soil Types & Attributes (U.S.)" at bounding box center [243, 226] width 107 height 10
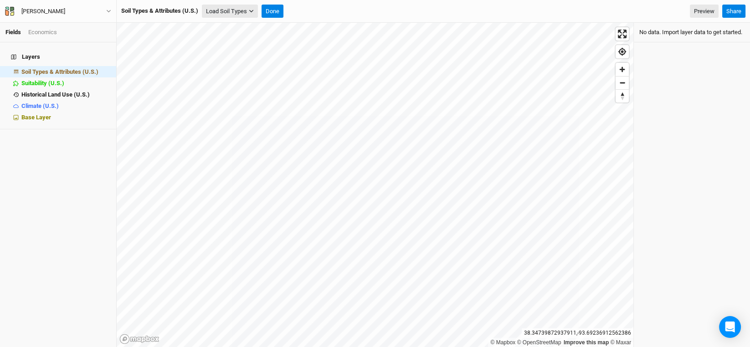
click at [242, 8] on button "Load Soil Types" at bounding box center [230, 12] width 56 height 14
click at [248, 29] on button "Load for Current View" at bounding box center [239, 27] width 72 height 12
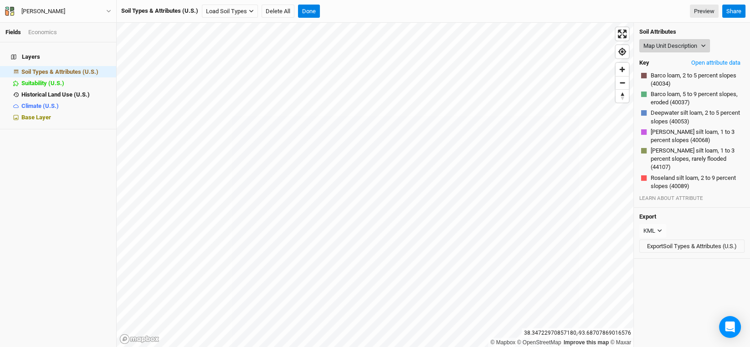
click at [700, 50] on button "Map Unit Description" at bounding box center [674, 46] width 71 height 14
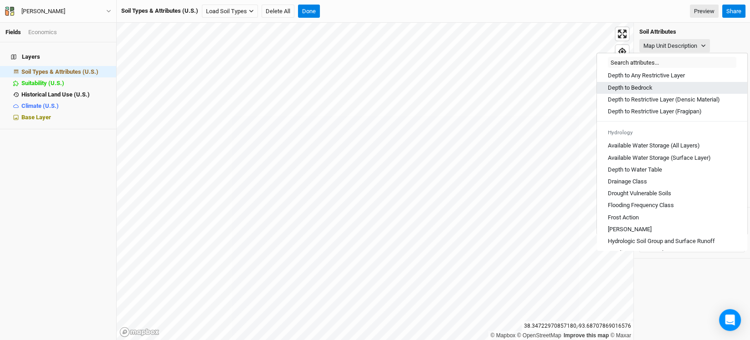
scroll to position [273, 0]
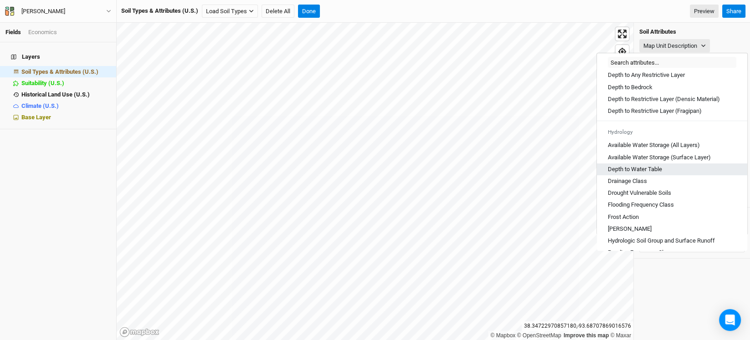
click at [647, 174] on Table "Depth to Water Table" at bounding box center [635, 169] width 54 height 8
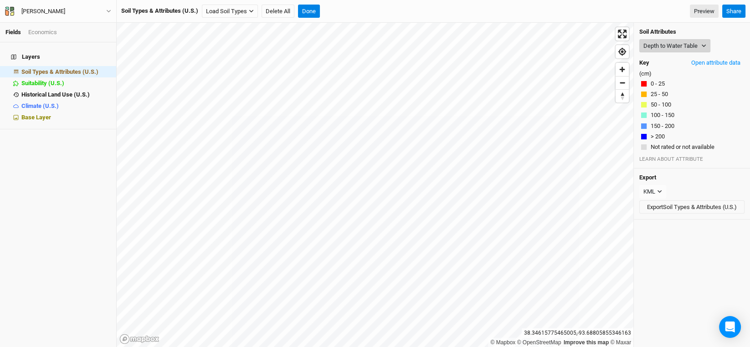
click at [704, 45] on icon "button" at bounding box center [704, 46] width 4 height 3
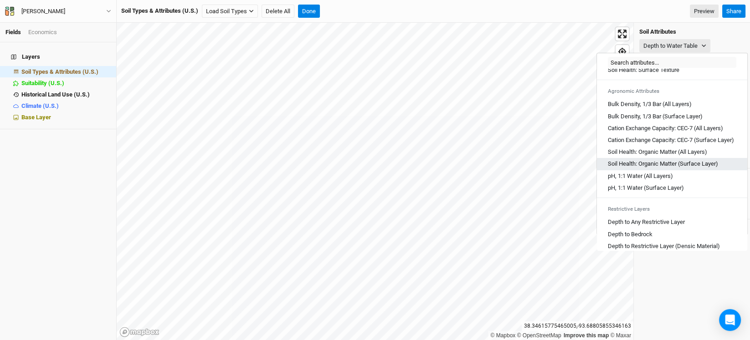
scroll to position [182, 0]
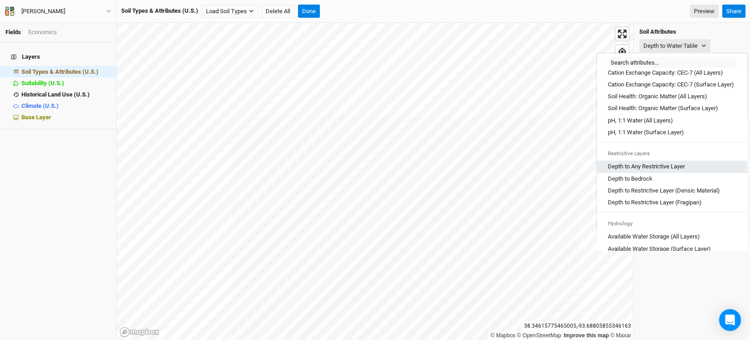
click at [664, 171] on Layer "Depth to Any Restrictive Layer" at bounding box center [646, 167] width 77 height 8
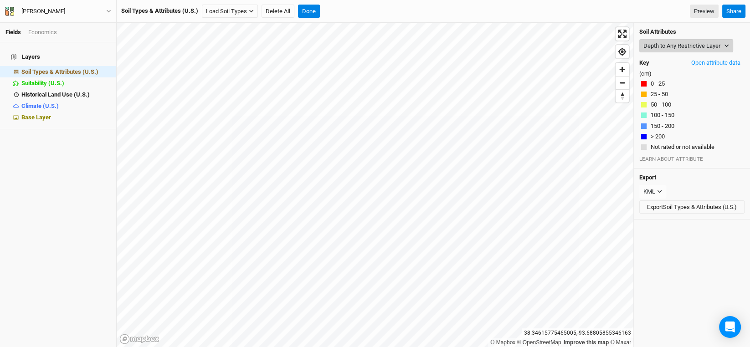
click at [697, 40] on button "Depth to Any Restrictive Layer" at bounding box center [686, 46] width 94 height 14
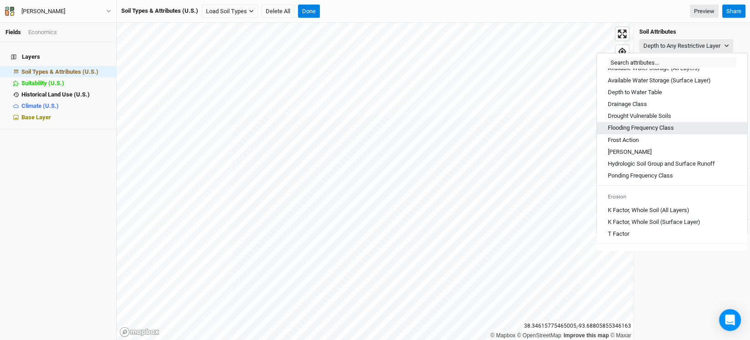
scroll to position [364, 0]
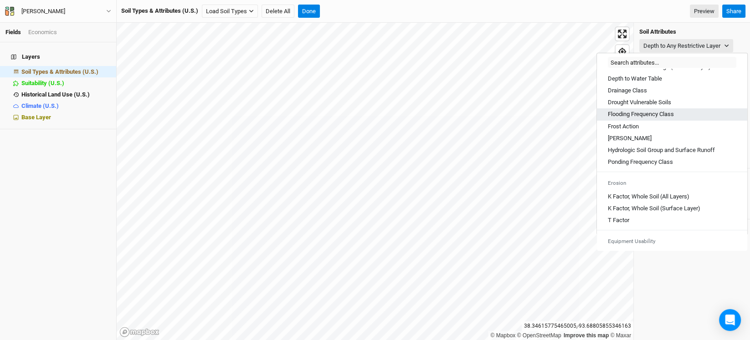
click at [638, 118] on Class "Flooding Frequency Class" at bounding box center [641, 114] width 66 height 8
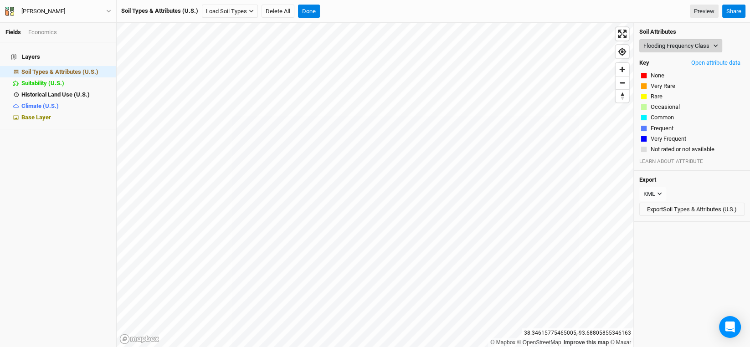
click at [657, 48] on button "Flooding Frequency Class" at bounding box center [680, 46] width 83 height 14
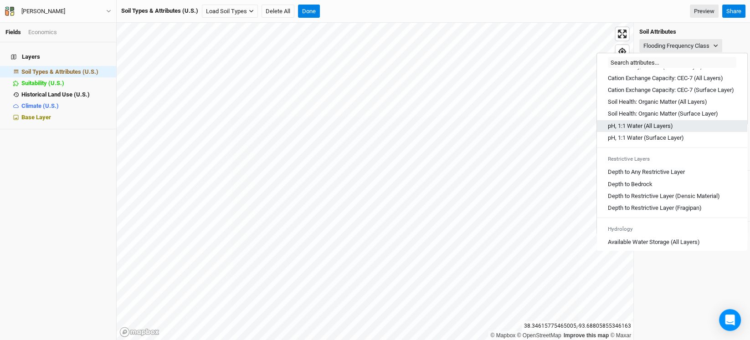
scroll to position [182, 0]
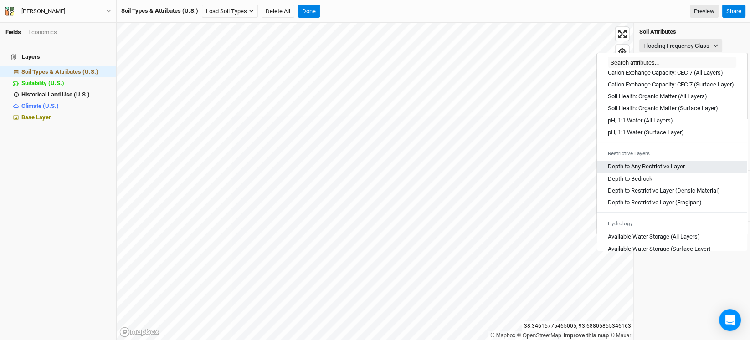
click at [660, 171] on Layer "Depth to Any Restrictive Layer" at bounding box center [646, 167] width 77 height 8
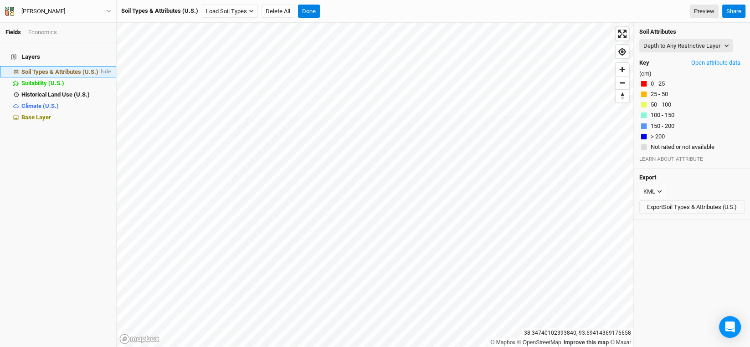
click at [99, 69] on span "hide" at bounding box center [105, 71] width 12 height 11
click at [313, 12] on button "Done" at bounding box center [309, 12] width 22 height 14
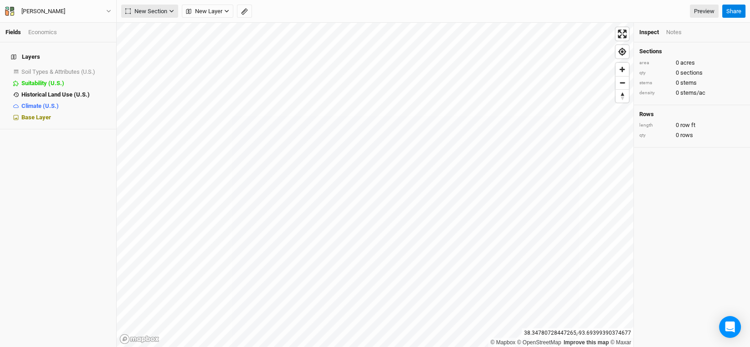
click at [165, 13] on span "New Section" at bounding box center [146, 11] width 42 height 9
click at [210, 12] on span "New Layer" at bounding box center [204, 11] width 36 height 9
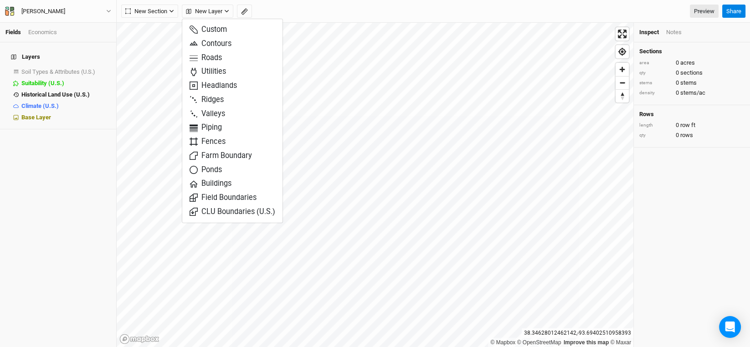
click at [84, 174] on div "Layers Soil Types & Attributes (U.S.) show Suitability (U.S.) hide Historical L…" at bounding box center [58, 194] width 116 height 305
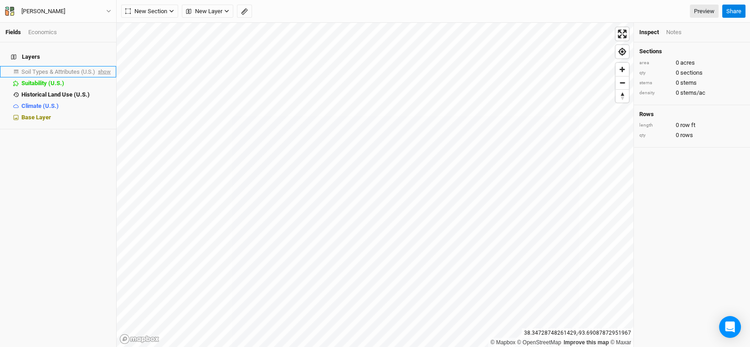
click at [101, 66] on span "show" at bounding box center [103, 71] width 15 height 11
click at [62, 68] on span "Soil Types & Attributes (U.S.)" at bounding box center [59, 71] width 77 height 7
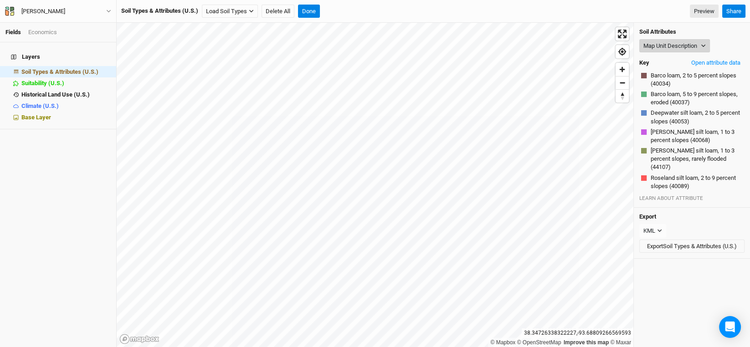
click at [700, 47] on button "Map Unit Description" at bounding box center [674, 46] width 71 height 14
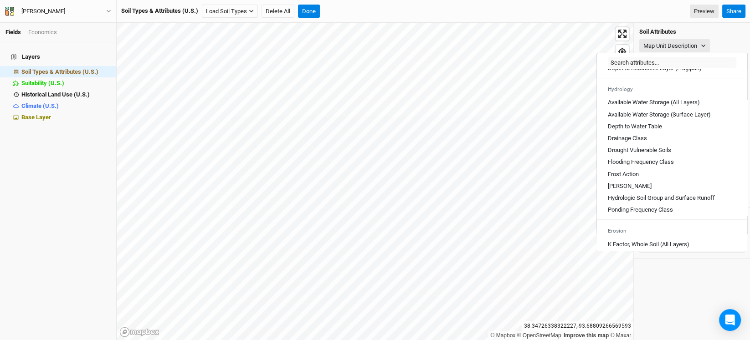
scroll to position [318, 0]
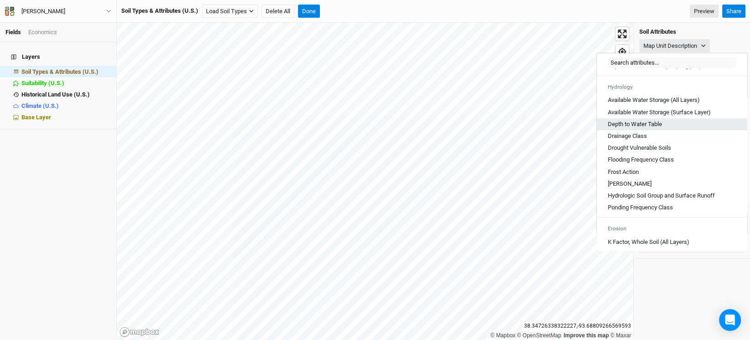
click at [641, 128] on Table "Depth to Water Table" at bounding box center [635, 124] width 54 height 8
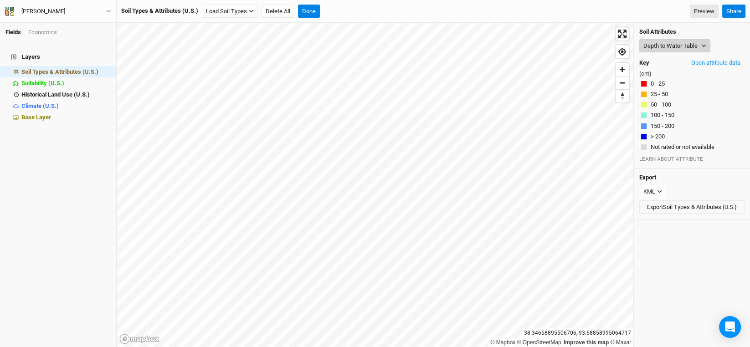
click at [705, 42] on button "Depth to Water Table" at bounding box center [674, 46] width 71 height 14
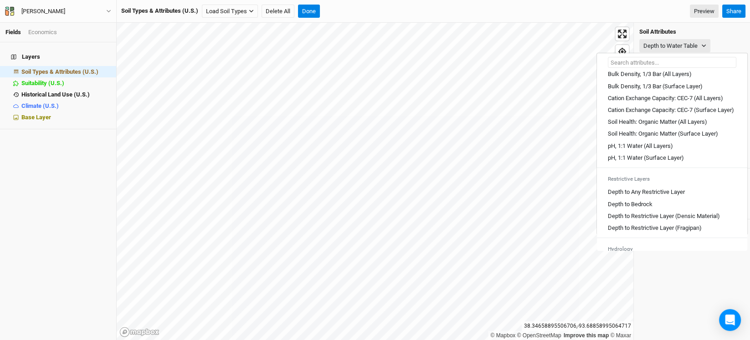
scroll to position [182, 0]
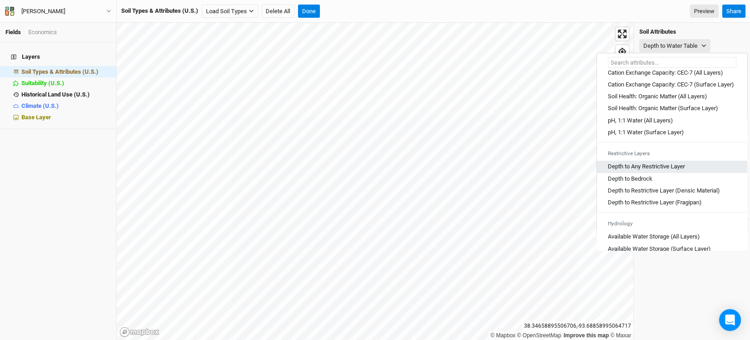
click at [674, 171] on Layer "Depth to Any Restrictive Layer" at bounding box center [646, 167] width 77 height 8
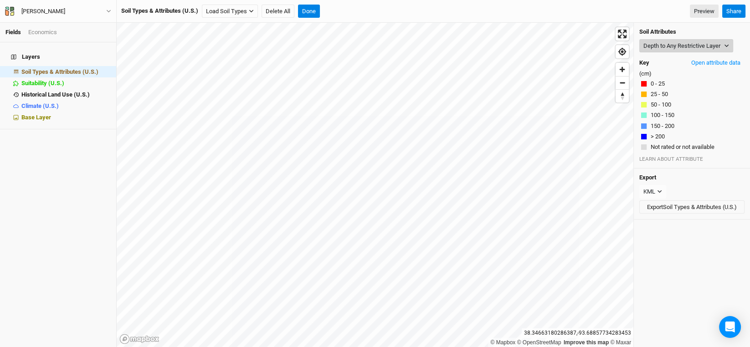
click at [716, 41] on button "Depth to Any Restrictive Layer" at bounding box center [686, 46] width 94 height 14
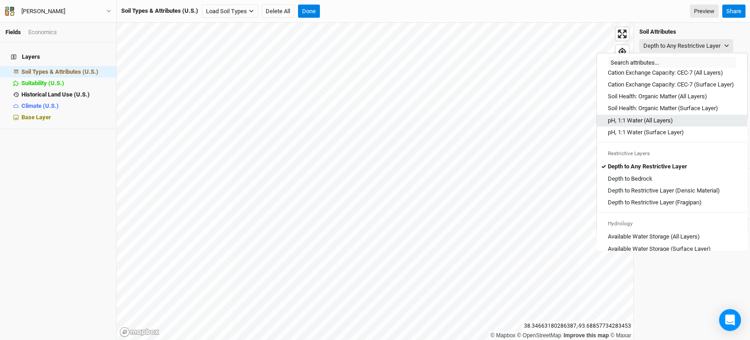
click at [665, 125] on Layers\) "pH, 1:1 Water (All Layers)" at bounding box center [640, 121] width 65 height 8
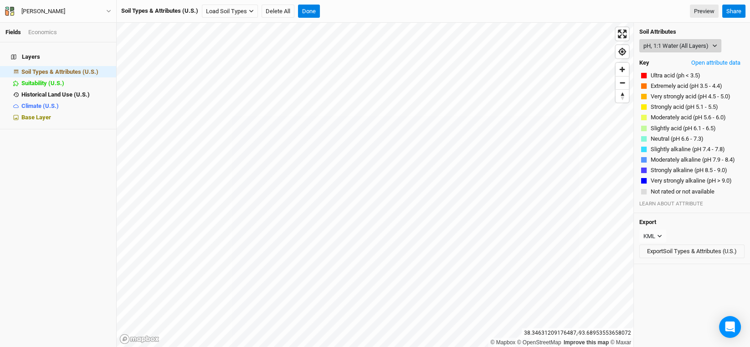
click at [712, 45] on button "pH, 1:1 Water (All Layers)" at bounding box center [680, 46] width 82 height 14
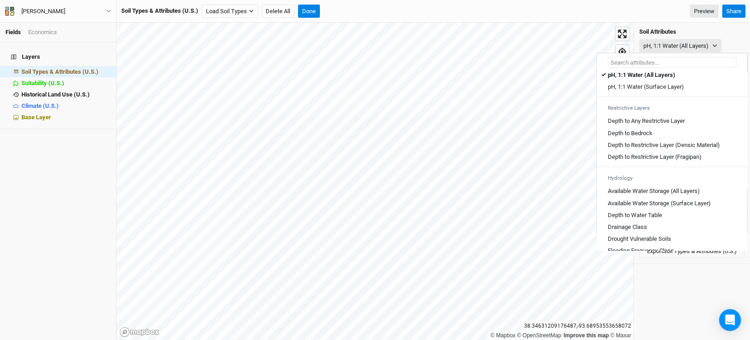
scroll to position [228, 0]
click at [692, 159] on link "Depth to Restrictive Layer (Fragipan)" at bounding box center [672, 157] width 150 height 12
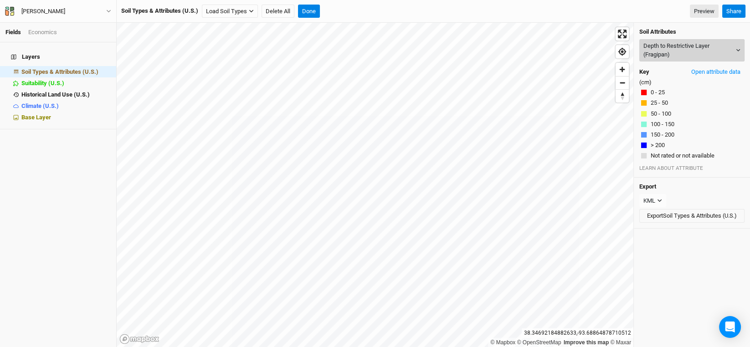
click at [719, 51] on button "Depth to Restrictive Layer (Fragipan)" at bounding box center [691, 50] width 105 height 22
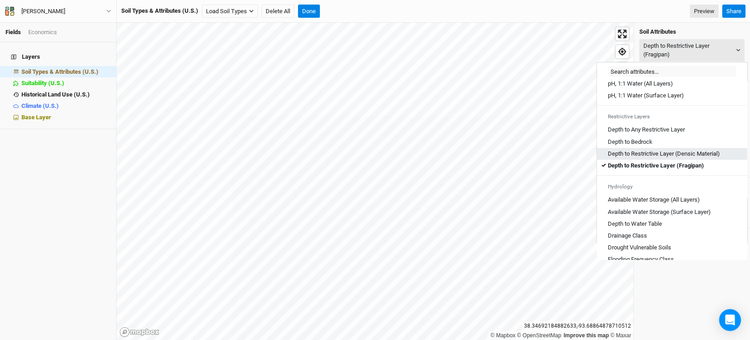
click at [697, 157] on Material\) "Depth to Restrictive Layer (Densic Material)" at bounding box center [664, 154] width 112 height 8
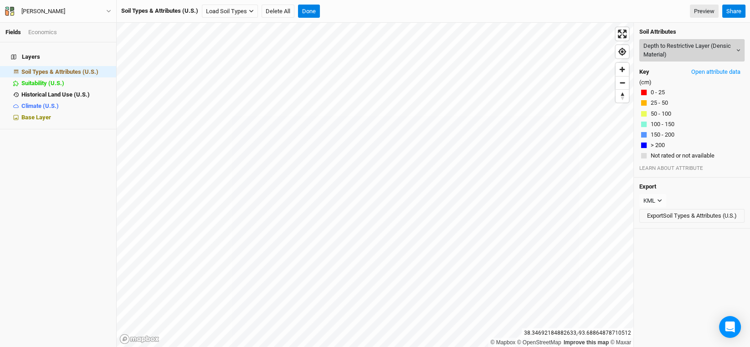
click at [703, 54] on button "Depth to Restrictive Layer (Densic Material)" at bounding box center [691, 50] width 105 height 22
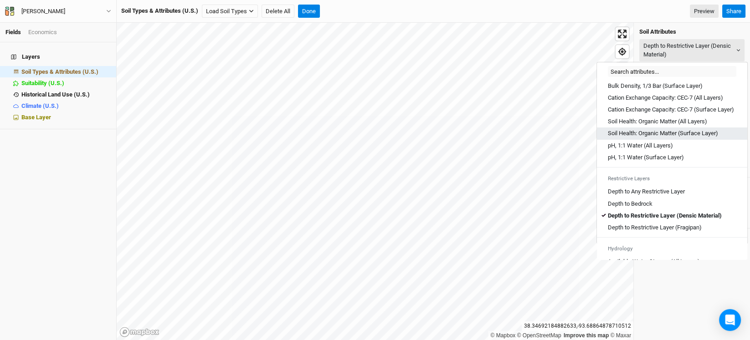
scroll to position [182, 0]
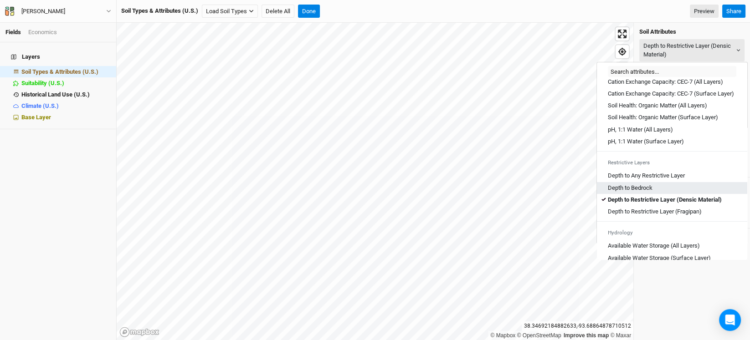
click at [654, 192] on div "Depth to Bedrock" at bounding box center [672, 188] width 128 height 8
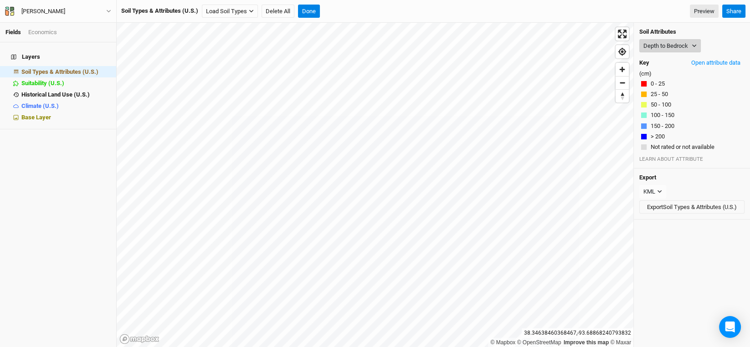
click at [687, 42] on button "Depth to Bedrock" at bounding box center [670, 46] width 62 height 14
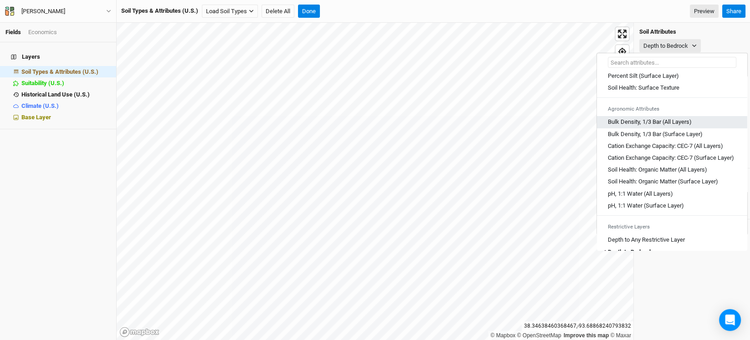
scroll to position [136, 0]
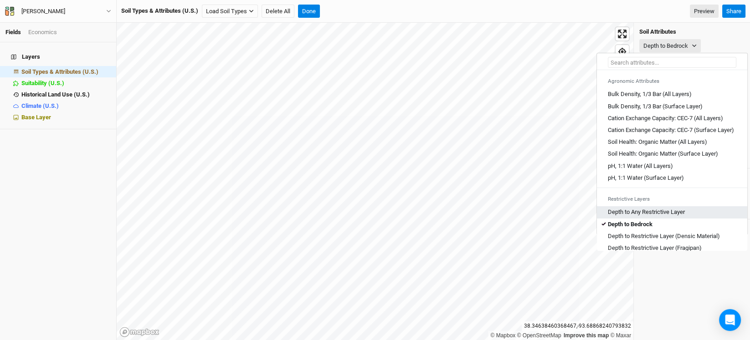
click at [677, 216] on Layer "Depth to Any Restrictive Layer" at bounding box center [646, 212] width 77 height 8
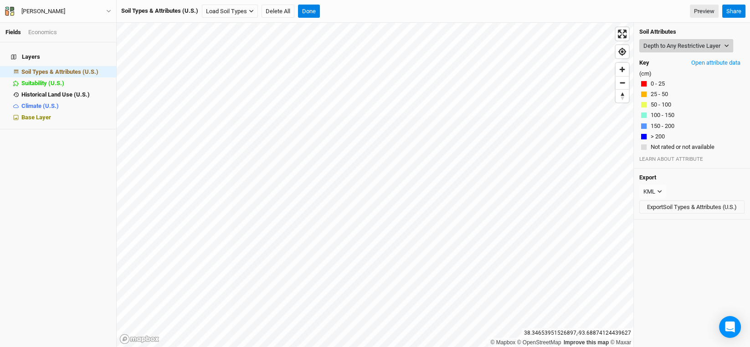
click at [719, 46] on button "Depth to Any Restrictive Layer" at bounding box center [686, 46] width 94 height 14
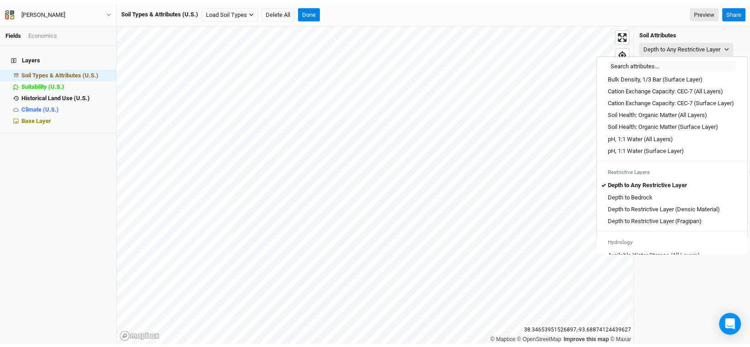
scroll to position [228, 0]
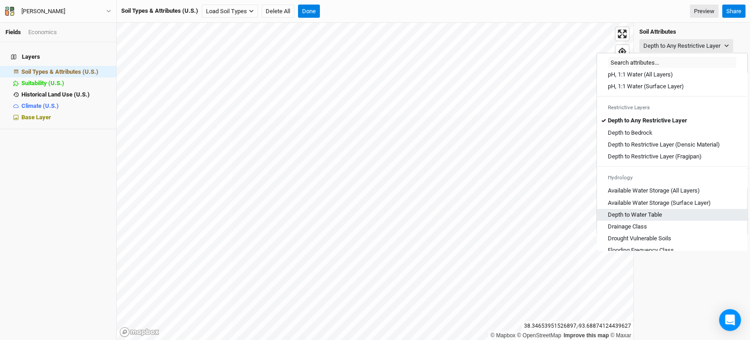
click at [647, 219] on Table "Depth to Water Table" at bounding box center [635, 215] width 54 height 8
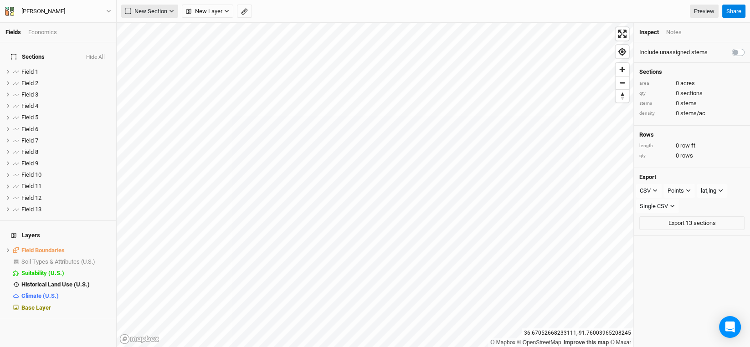
click at [122, 14] on button "New Section" at bounding box center [149, 12] width 57 height 14
click at [108, 9] on icon "button" at bounding box center [108, 11] width 5 height 5
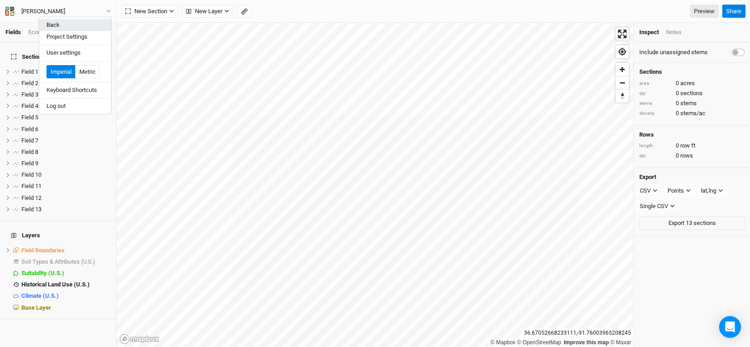
click at [74, 25] on button "Back" at bounding box center [75, 25] width 72 height 12
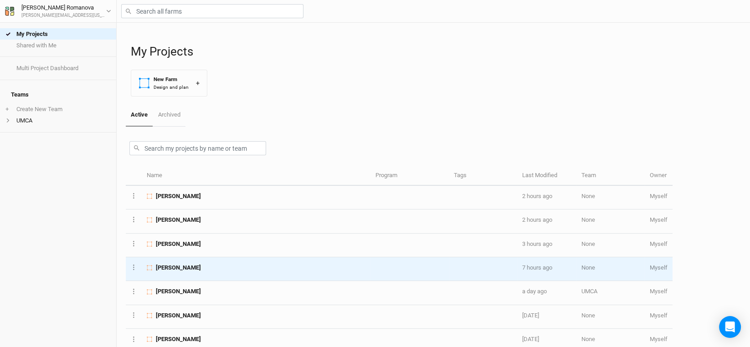
click at [178, 268] on span "[PERSON_NAME]" at bounding box center [178, 268] width 45 height 8
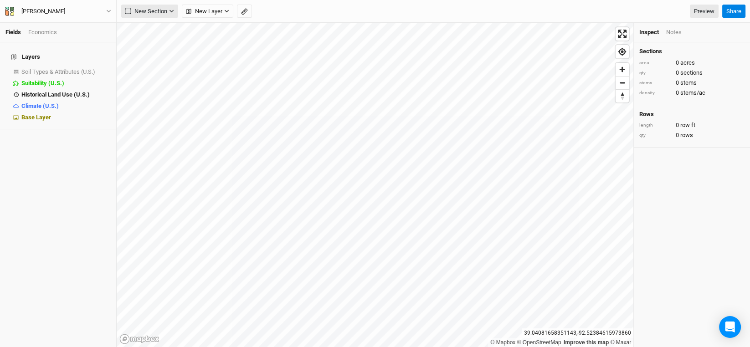
click at [171, 11] on icon "button" at bounding box center [171, 11] width 4 height 3
click at [143, 32] on div "Grid" at bounding box center [148, 30] width 14 height 10
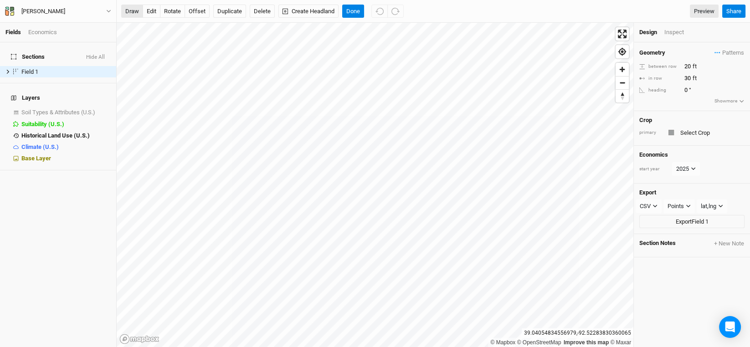
click at [132, 11] on button "draw" at bounding box center [132, 12] width 22 height 14
drag, startPoint x: 324, startPoint y: 15, endPoint x: 331, endPoint y: 14, distance: 7.0
click at [325, 15] on button "Create Headland" at bounding box center [308, 12] width 60 height 14
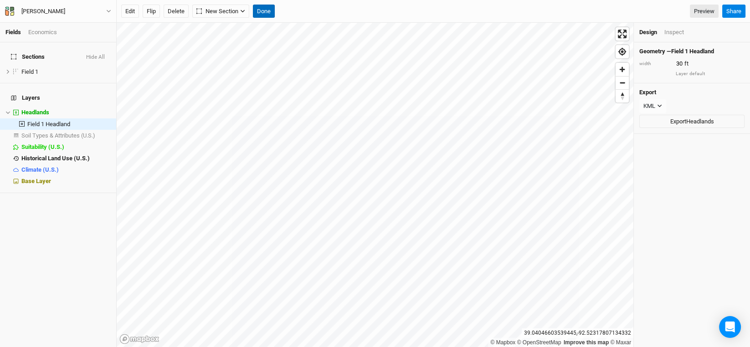
click at [267, 11] on button "Done" at bounding box center [264, 12] width 22 height 14
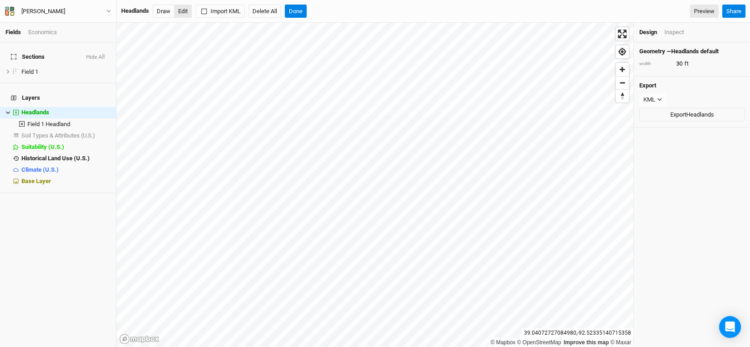
click at [185, 11] on button "Edit" at bounding box center [183, 12] width 18 height 14
click at [303, 7] on button "Done" at bounding box center [296, 12] width 22 height 14
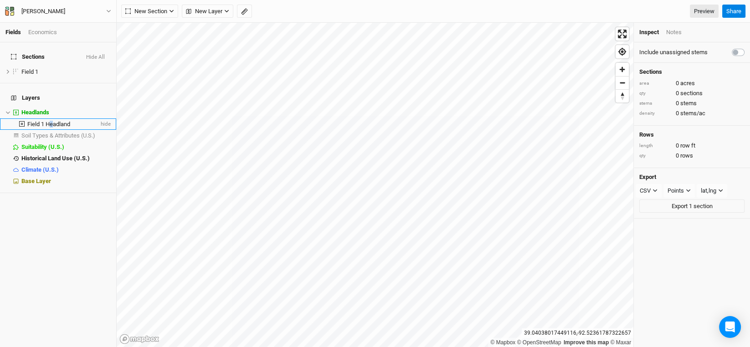
click at [52, 118] on li "Field 1 Headland hide" at bounding box center [58, 123] width 116 height 11
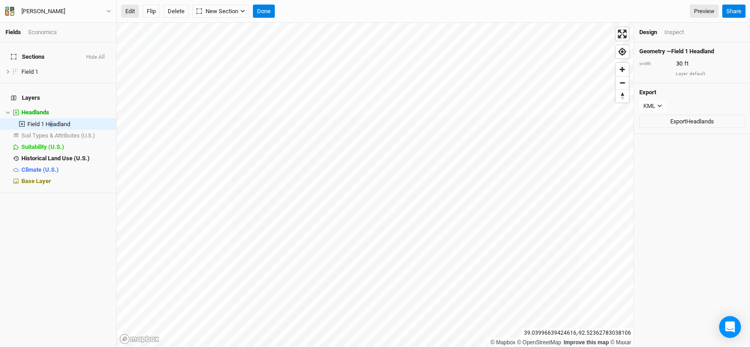
click at [130, 13] on button "Edit" at bounding box center [130, 12] width 18 height 14
click at [128, 10] on button "Edit" at bounding box center [130, 12] width 18 height 14
click at [267, 10] on button "Done" at bounding box center [264, 12] width 22 height 14
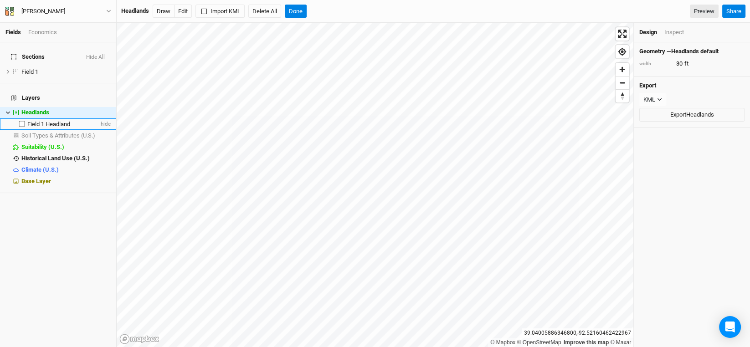
click at [62, 121] on span "Field 1 Headland" at bounding box center [48, 124] width 43 height 7
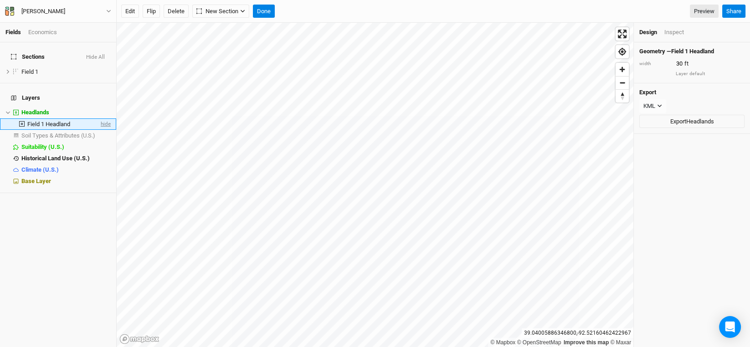
click at [102, 118] on span "hide" at bounding box center [105, 123] width 12 height 11
click at [102, 118] on span "show" at bounding box center [103, 123] width 15 height 11
click at [21, 118] on label at bounding box center [21, 123] width 11 height 11
click at [21, 121] on input "checkbox" at bounding box center [22, 124] width 6 height 6
checkbox input "true"
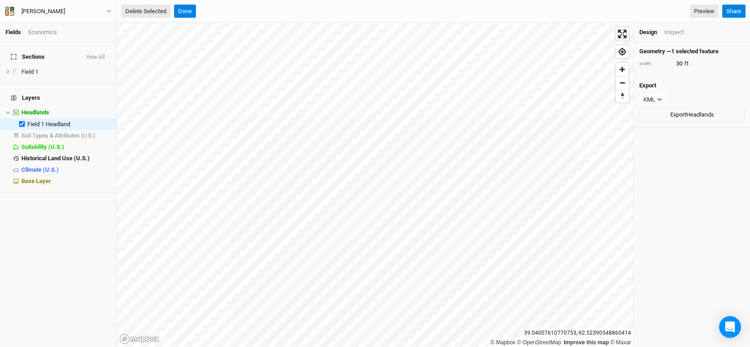
click at [157, 12] on button "Delete Selected" at bounding box center [145, 12] width 49 height 14
click at [277, 13] on button "Confirm" at bounding box center [275, 12] width 28 height 14
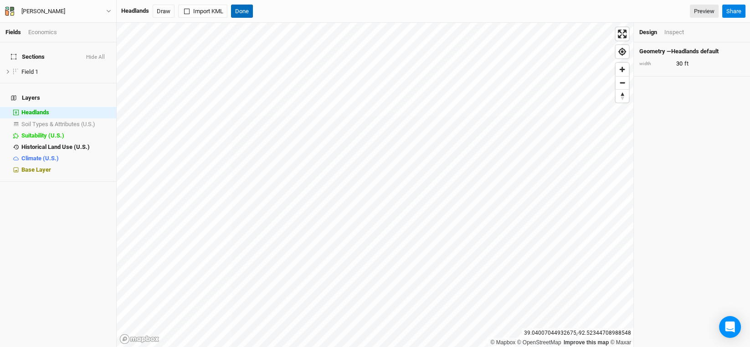
click at [240, 10] on button "Done" at bounding box center [242, 12] width 22 height 14
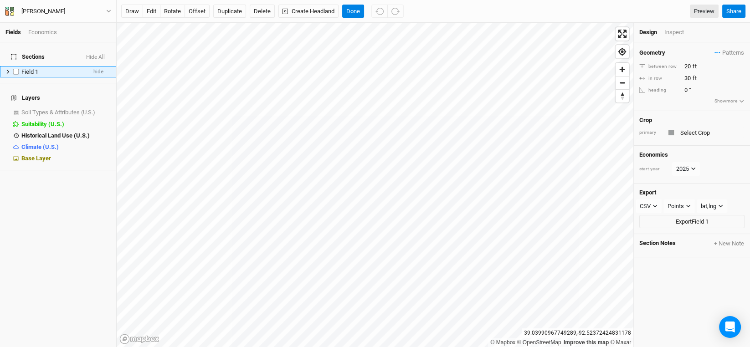
click at [7, 69] on icon at bounding box center [7, 71] width 5 height 5
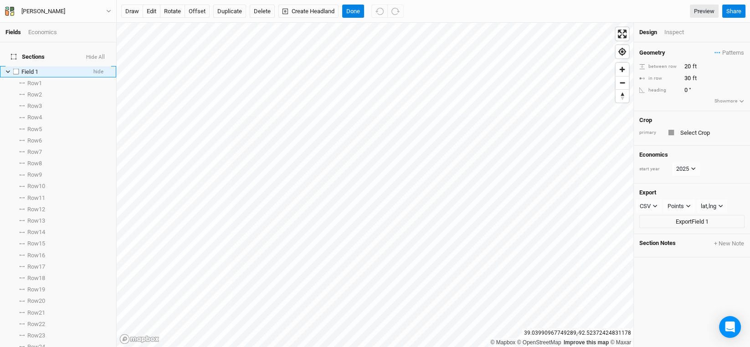
click at [34, 68] on span "Field 1" at bounding box center [29, 71] width 17 height 7
click at [299, 10] on button "Create Headland" at bounding box center [308, 12] width 60 height 14
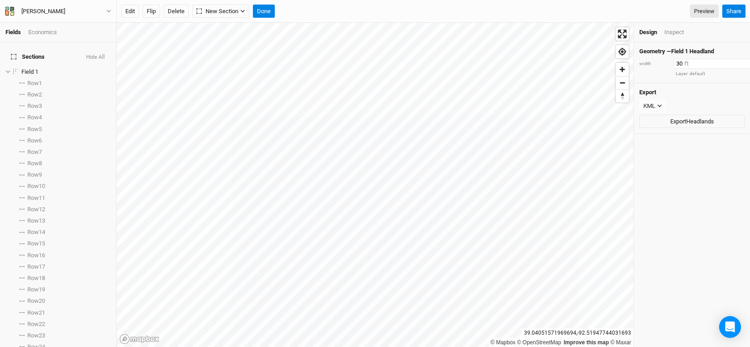
click at [687, 63] on input "30" at bounding box center [712, 64] width 79 height 10
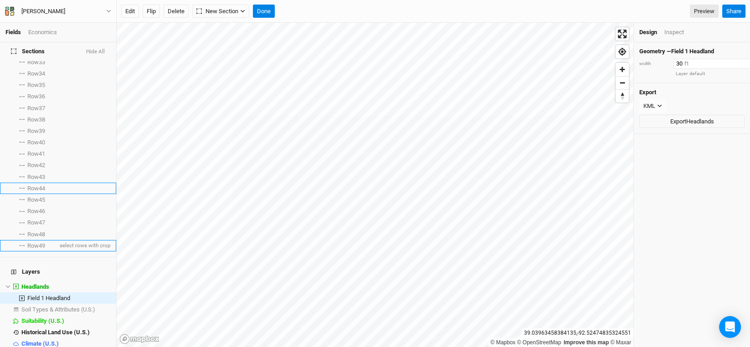
scroll to position [396, 0]
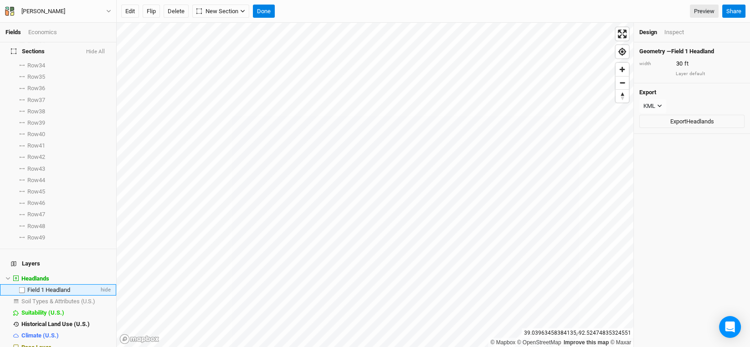
click at [46, 284] on li "Field 1 Headland hide" at bounding box center [58, 289] width 116 height 11
click at [154, 10] on button "Flip" at bounding box center [151, 12] width 17 height 14
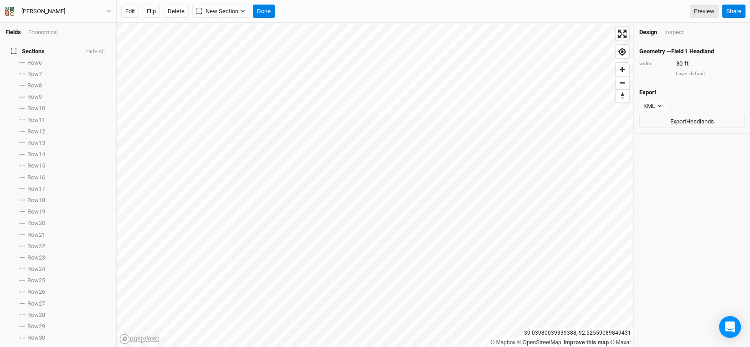
scroll to position [0, 0]
click at [258, 13] on button "Done" at bounding box center [264, 12] width 22 height 14
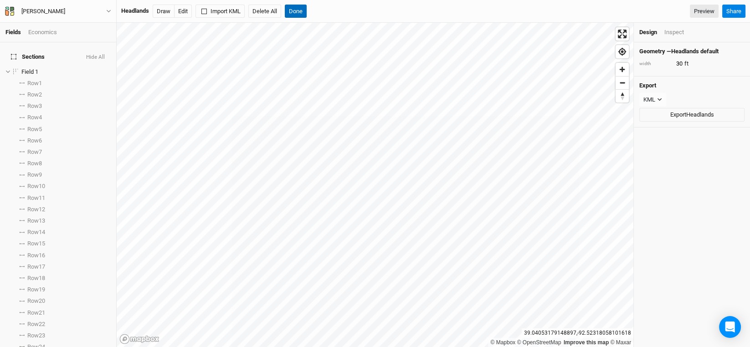
click at [296, 9] on button "Done" at bounding box center [296, 12] width 22 height 14
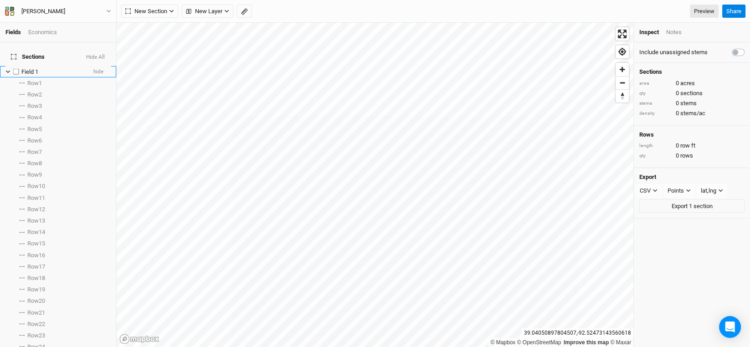
click at [8, 69] on icon at bounding box center [7, 71] width 5 height 5
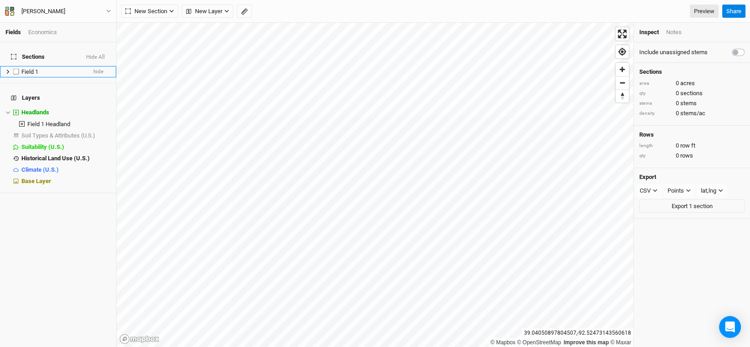
click at [15, 66] on label at bounding box center [15, 71] width 11 height 11
click at [15, 69] on input "checkbox" at bounding box center [16, 72] width 6 height 6
checkbox input "true"
click at [14, 121] on span at bounding box center [16, 124] width 22 height 7
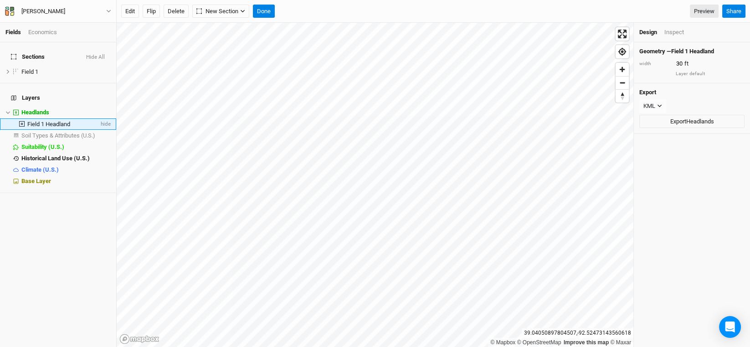
click at [21, 121] on icon at bounding box center [21, 123] width 5 height 5
click at [43, 107] on li "Headlands hide" at bounding box center [58, 112] width 116 height 11
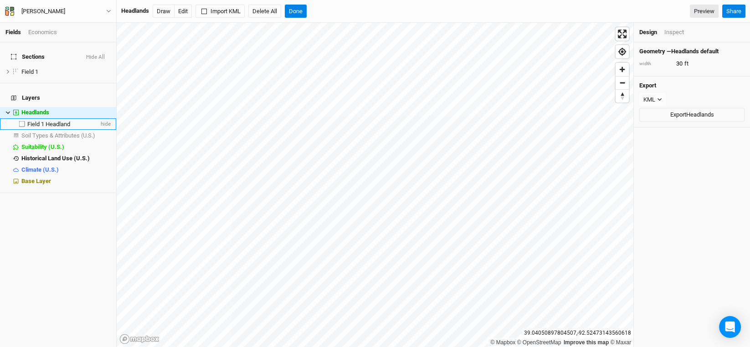
click at [47, 121] on span "Field 1 Headland" at bounding box center [48, 124] width 43 height 7
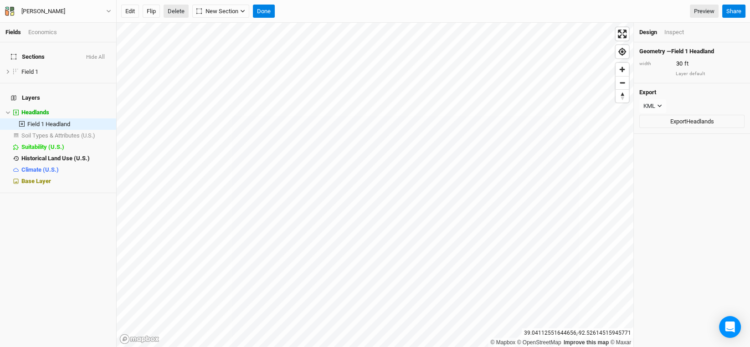
click at [175, 10] on button "Delete" at bounding box center [176, 12] width 25 height 14
click at [306, 12] on button "Confirm" at bounding box center [294, 12] width 28 height 14
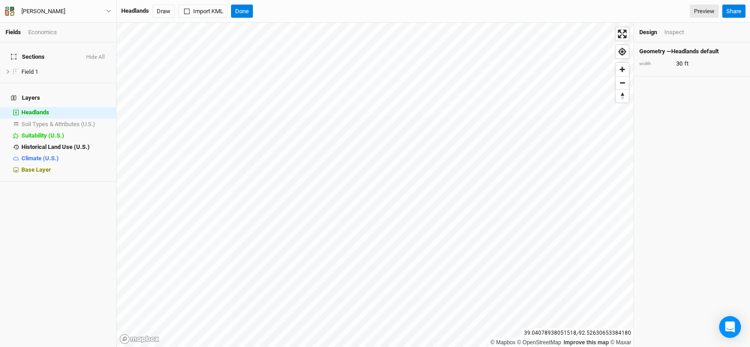
click at [34, 60] on h4 "Sections Hide All" at bounding box center [57, 57] width 105 height 18
click at [30, 68] on span "Field 1" at bounding box center [29, 71] width 17 height 7
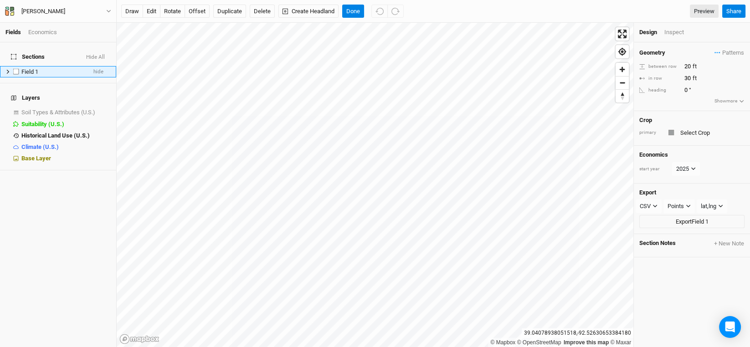
click at [14, 66] on label at bounding box center [15, 71] width 11 height 11
click at [14, 69] on input "checkbox" at bounding box center [16, 72] width 6 height 6
checkbox input "true"
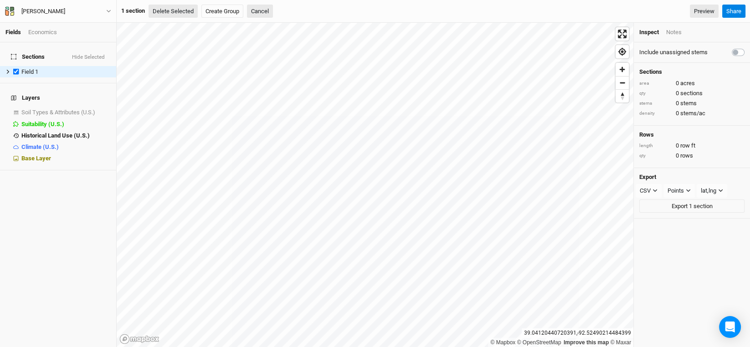
click at [181, 14] on button "Delete Selected" at bounding box center [173, 12] width 49 height 14
click at [275, 12] on button "Confirm" at bounding box center [275, 12] width 28 height 14
